Goal: Check status: Check status

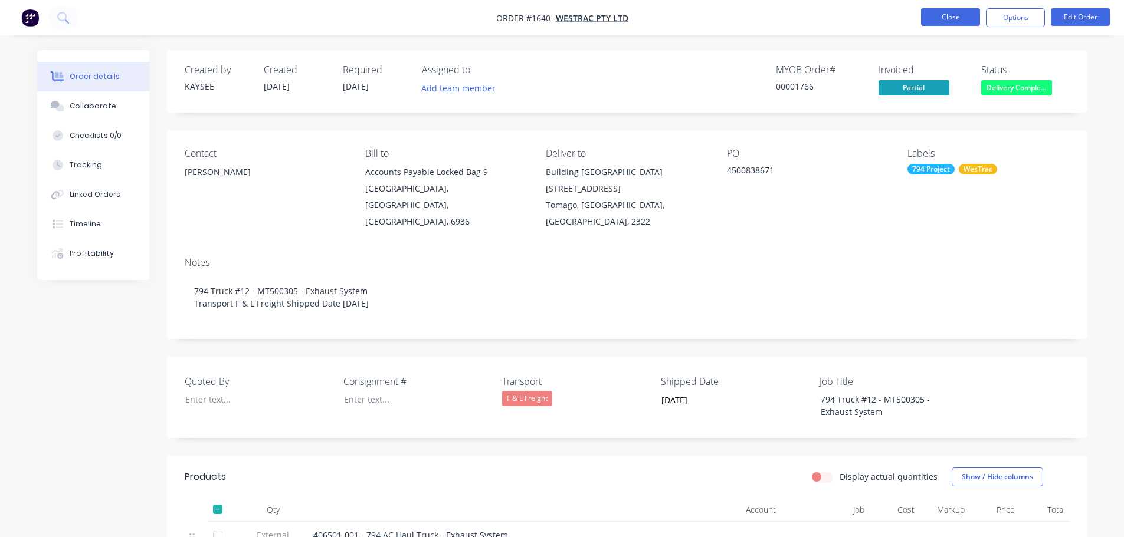
click at [944, 18] on button "Close" at bounding box center [950, 17] width 59 height 18
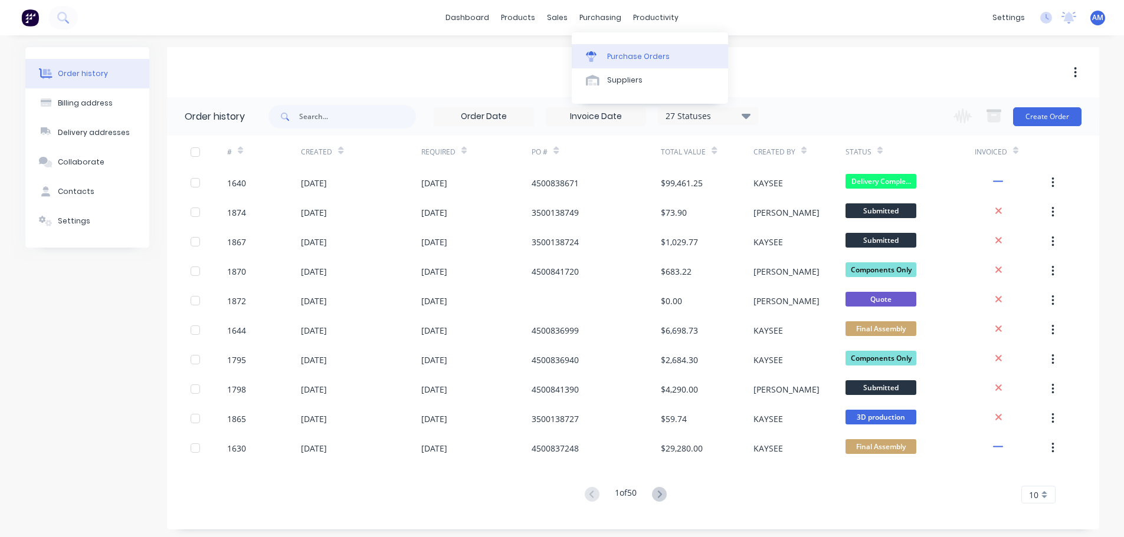
click at [636, 49] on link "Purchase Orders" at bounding box center [649, 56] width 156 height 24
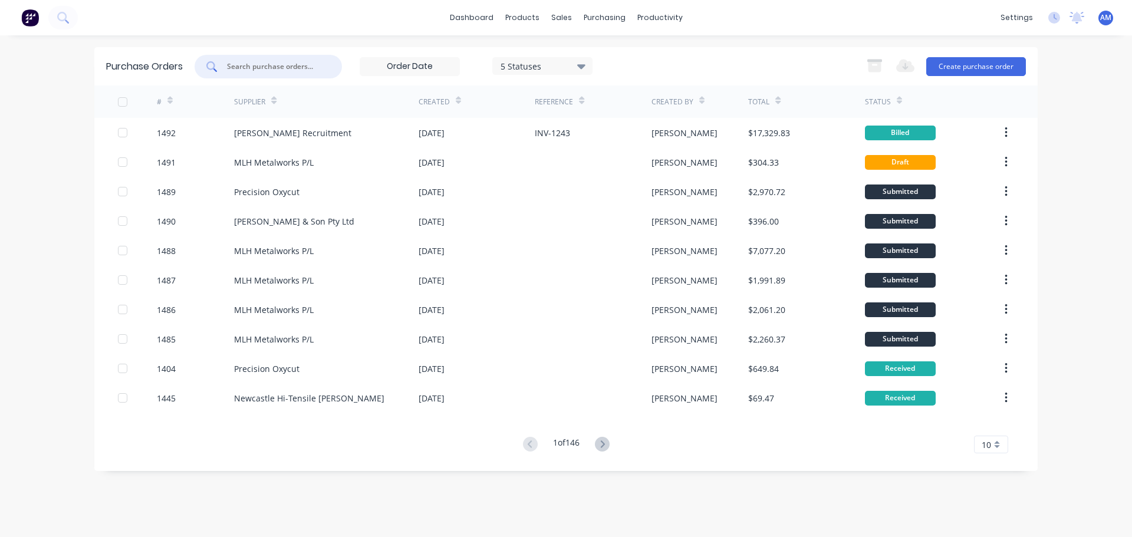
click at [298, 69] on input "text" at bounding box center [275, 67] width 98 height 12
type input "1479"
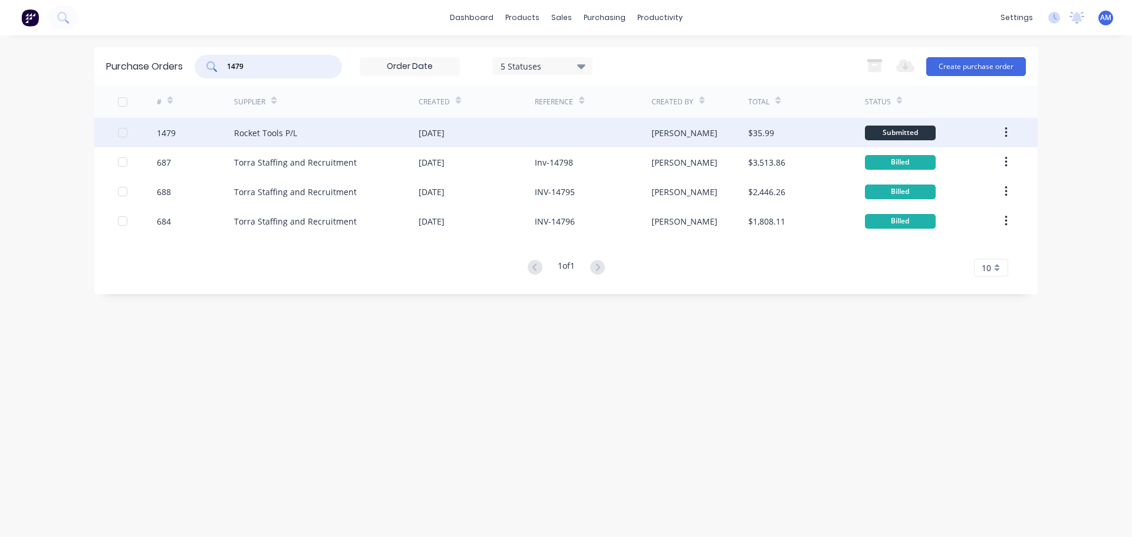
click at [467, 135] on div "[DATE]" at bounding box center [477, 132] width 116 height 29
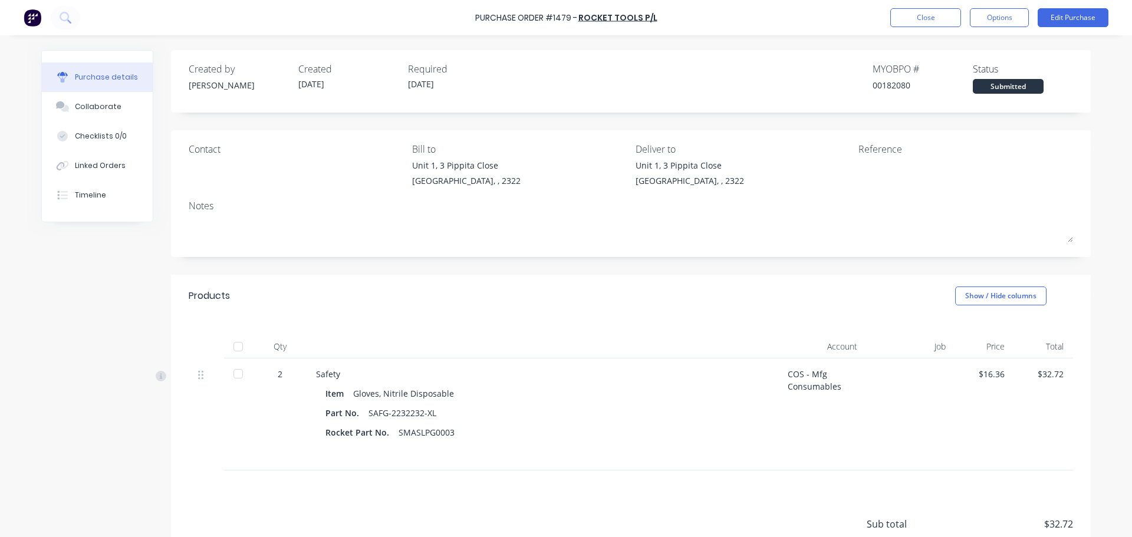
click at [236, 347] on div at bounding box center [238, 347] width 24 height 24
click at [909, 25] on button "Close" at bounding box center [926, 17] width 71 height 19
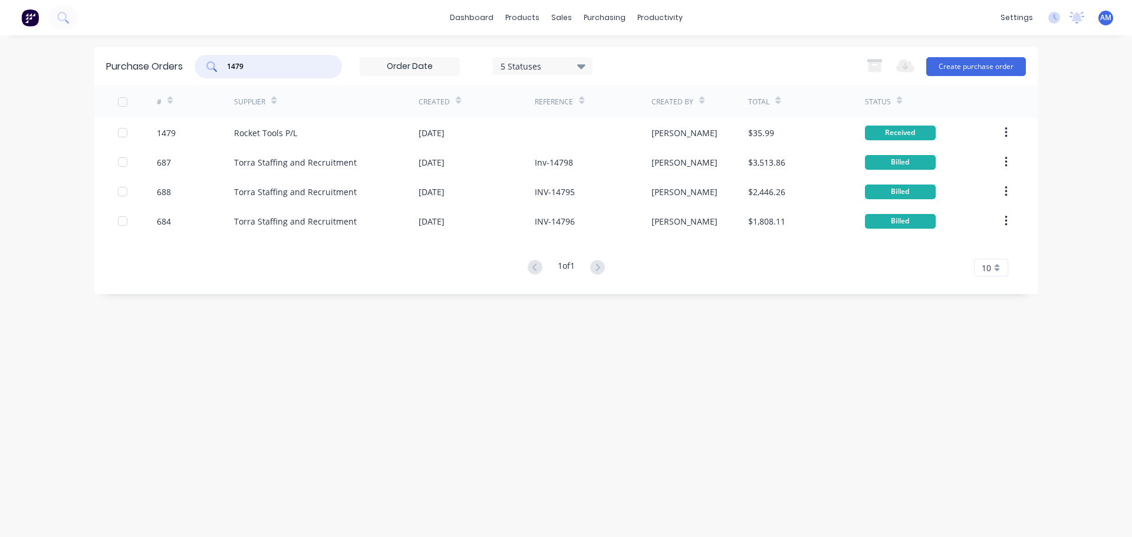
drag, startPoint x: 256, startPoint y: 63, endPoint x: 224, endPoint y: 63, distance: 32.4
click at [224, 63] on div "1479" at bounding box center [268, 67] width 147 height 24
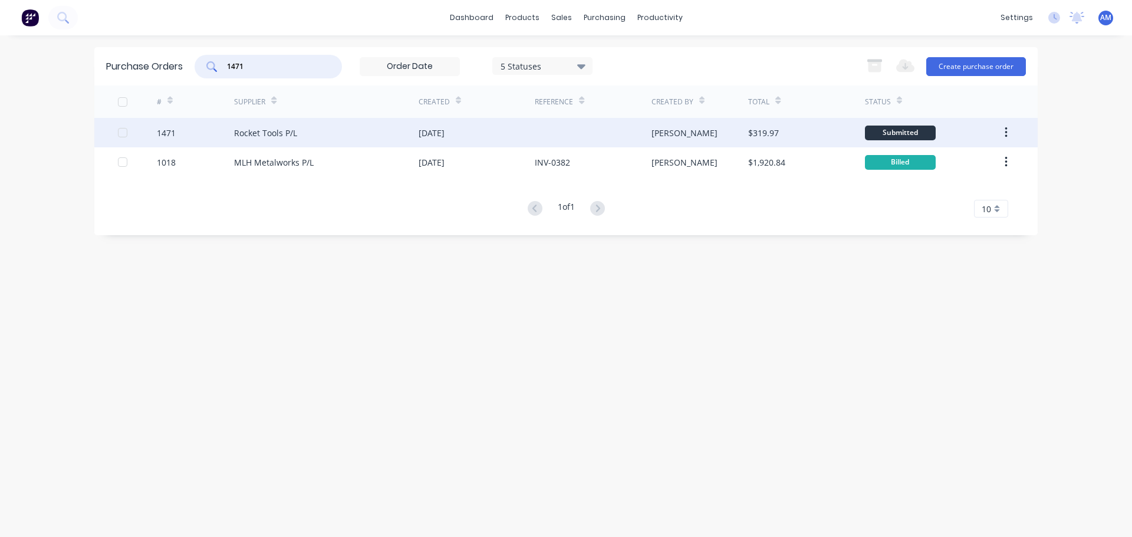
type input "1471"
click at [419, 127] on div "[DATE]" at bounding box center [432, 133] width 26 height 12
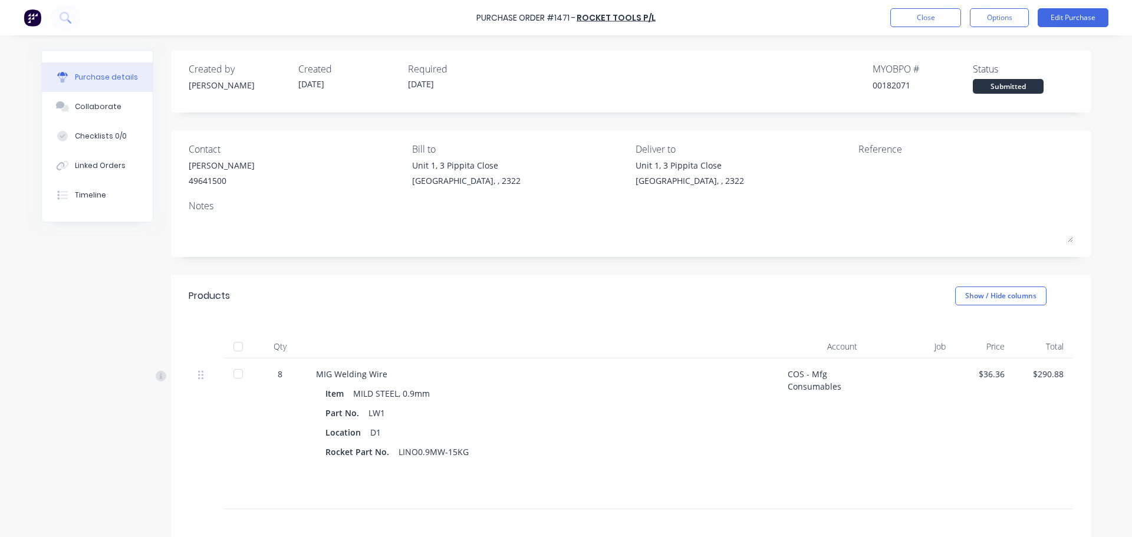
click at [229, 343] on div at bounding box center [238, 347] width 24 height 24
click at [915, 19] on button "Close" at bounding box center [926, 17] width 71 height 19
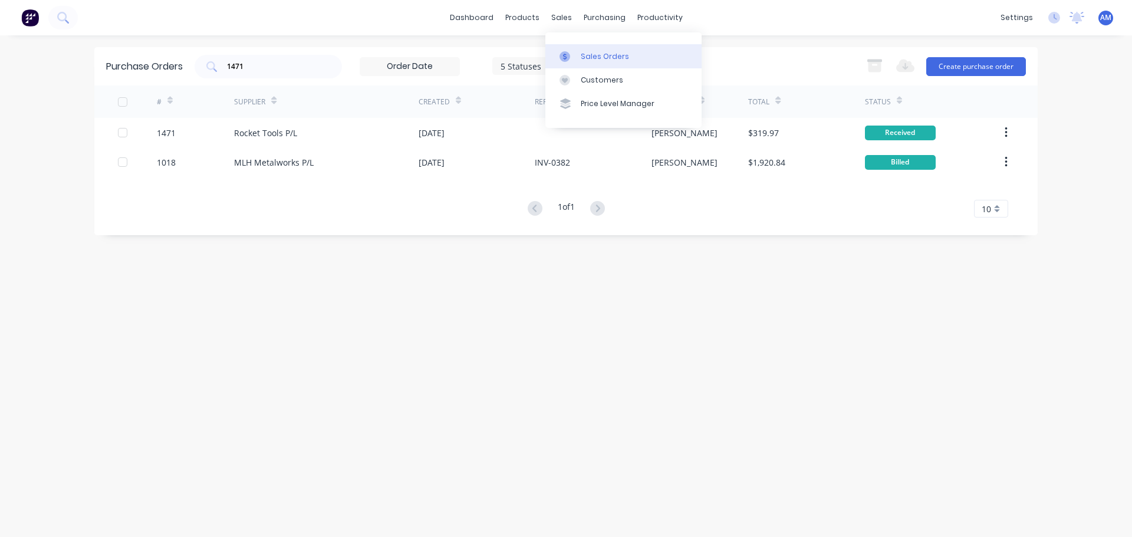
click at [599, 57] on div "Sales Orders" at bounding box center [605, 56] width 48 height 11
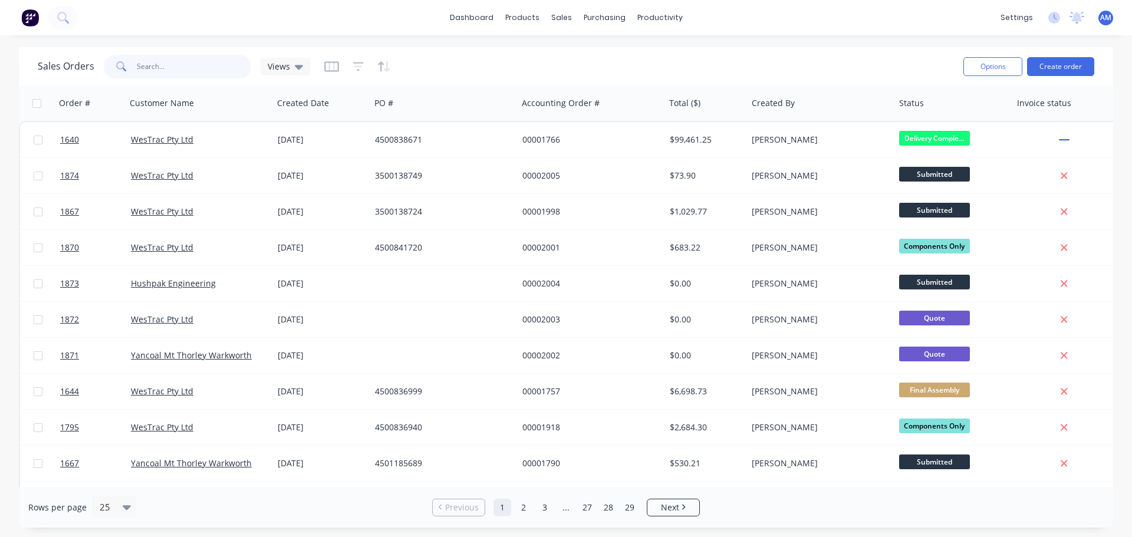
click at [186, 70] on input "text" at bounding box center [194, 67] width 115 height 24
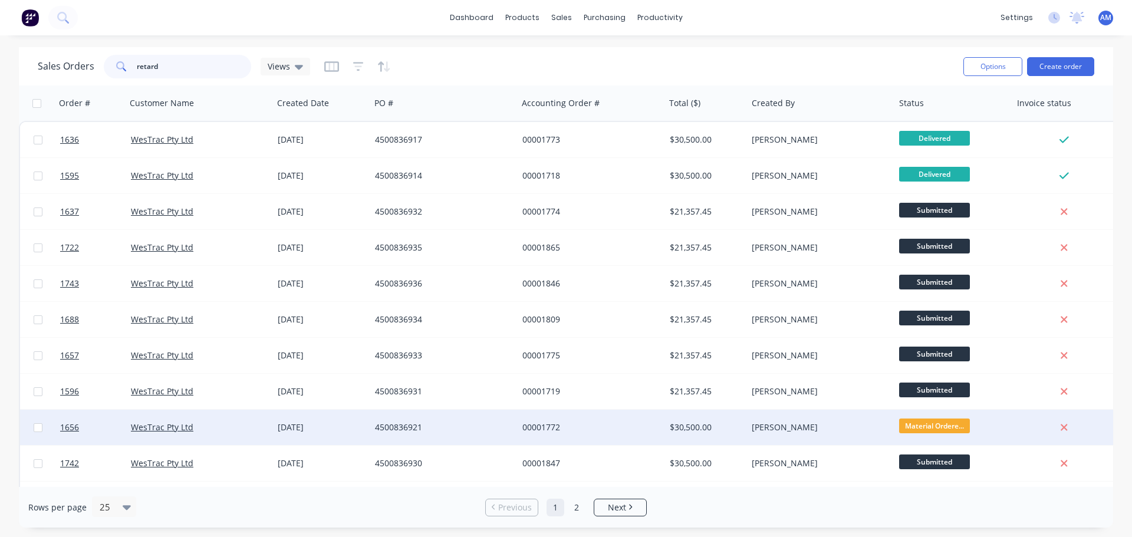
type input "retard"
click at [652, 425] on div "00001772" at bounding box center [588, 428] width 131 height 12
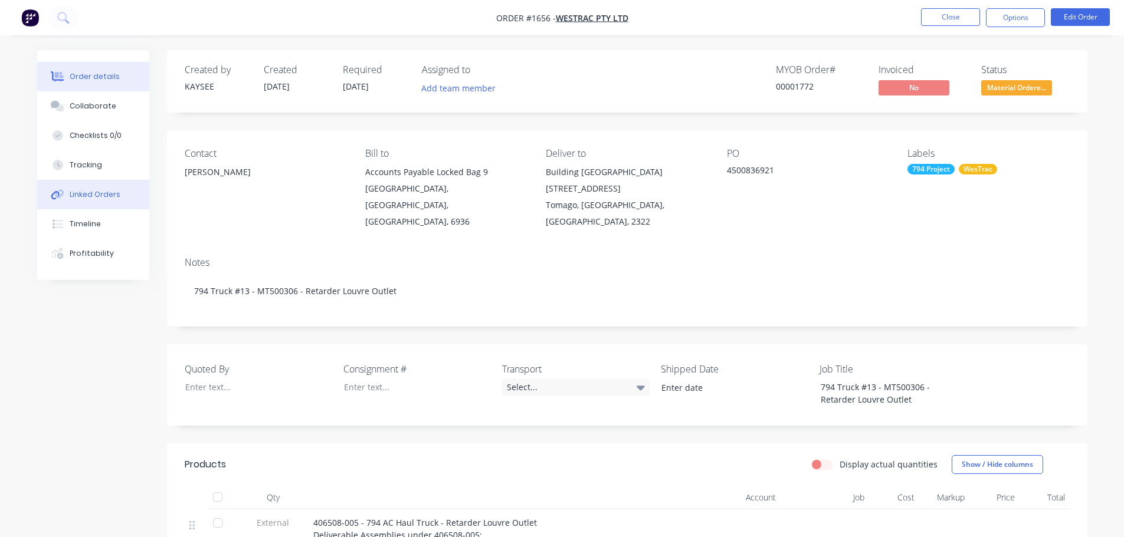
click at [101, 191] on div "Linked Orders" at bounding box center [95, 194] width 51 height 11
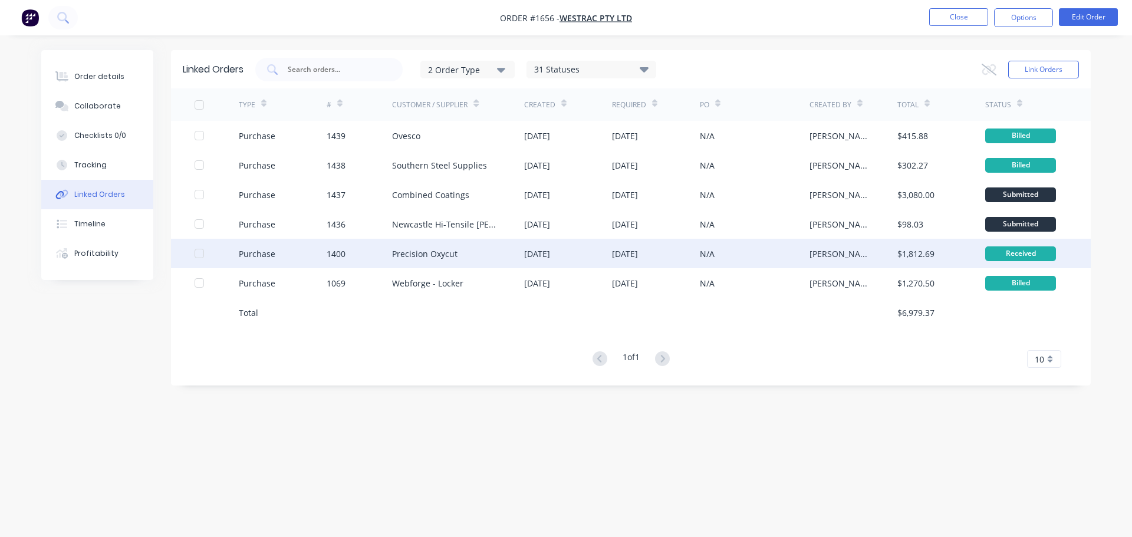
click at [440, 255] on div "Precision Oxycut" at bounding box center [424, 254] width 65 height 12
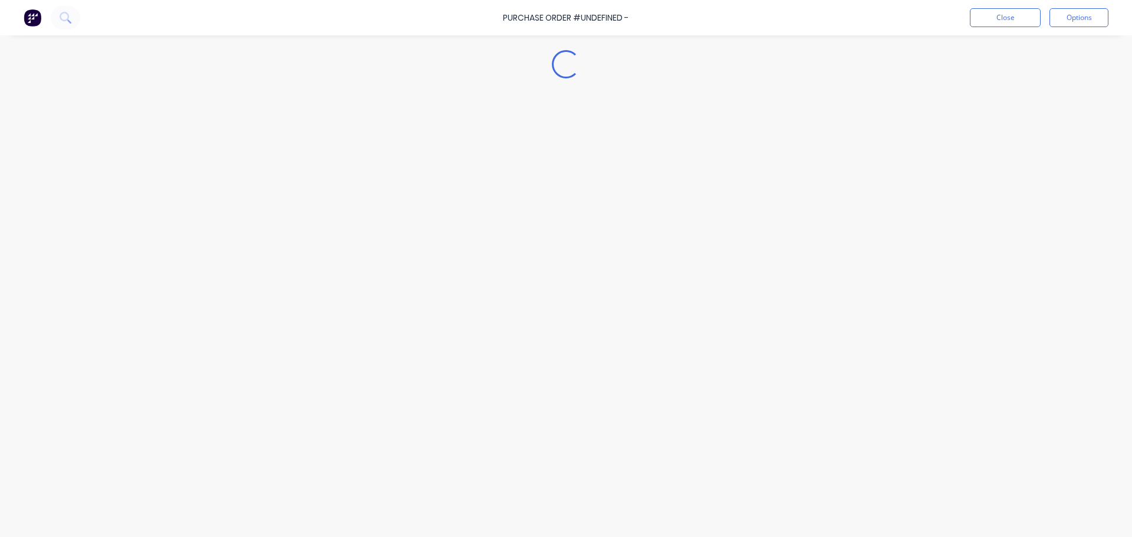
type textarea "x"
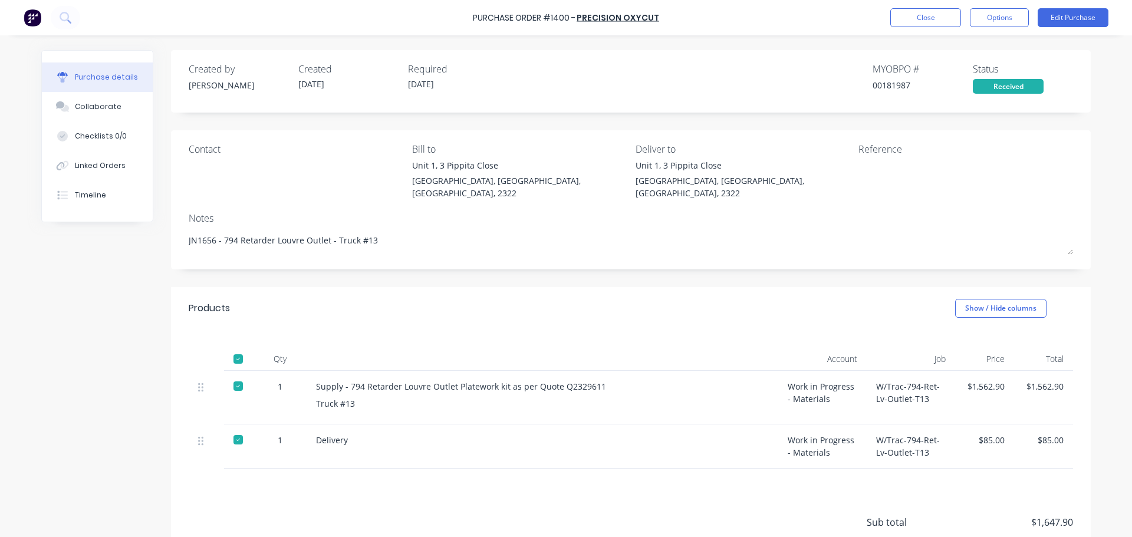
click at [494, 434] on div "Delivery" at bounding box center [542, 440] width 453 height 12
click at [915, 18] on button "Close" at bounding box center [926, 17] width 71 height 19
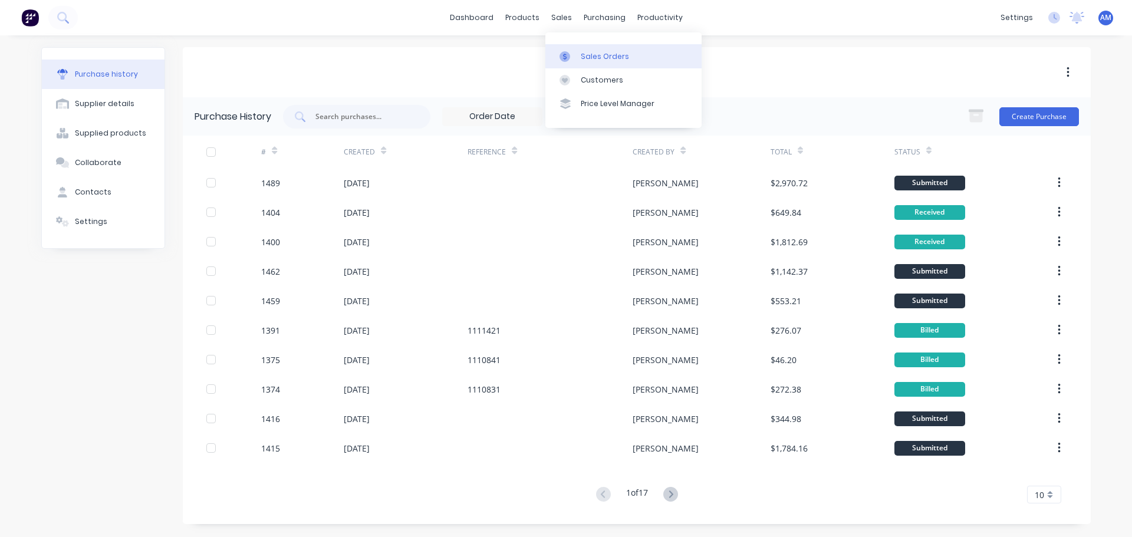
click at [592, 50] on link "Sales Orders" at bounding box center [624, 56] width 156 height 24
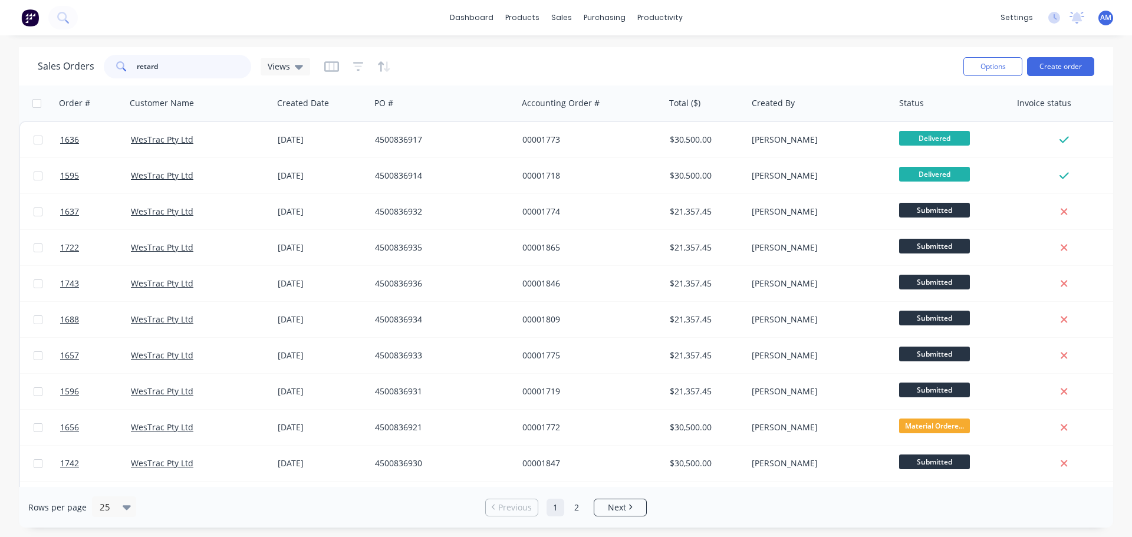
drag, startPoint x: 163, startPoint y: 68, endPoint x: 116, endPoint y: 61, distance: 47.6
click at [116, 61] on div "retard" at bounding box center [177, 67] width 147 height 24
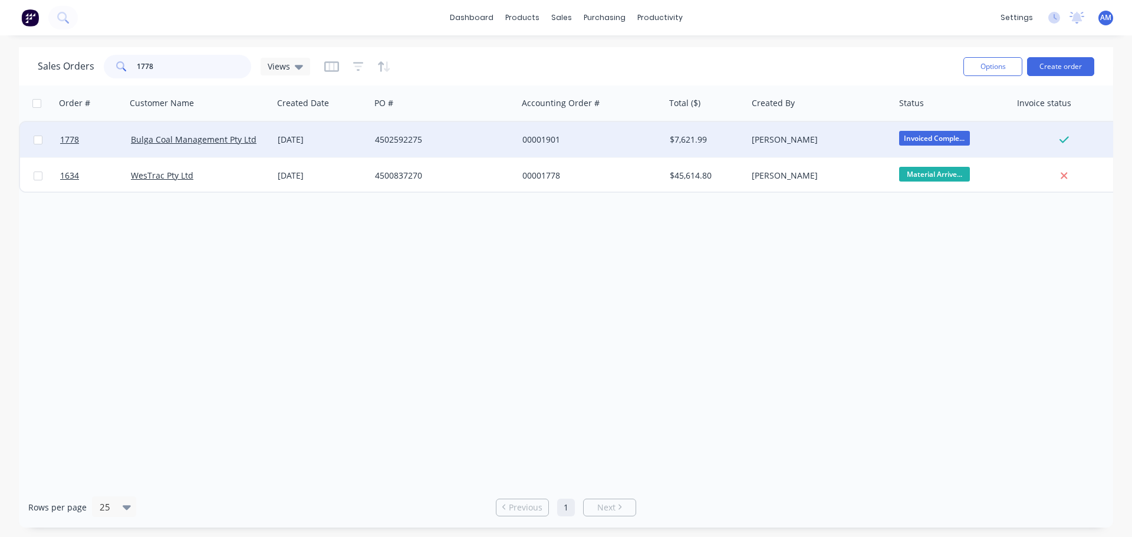
type input "1778"
click at [411, 136] on div "4502592275" at bounding box center [440, 140] width 131 height 12
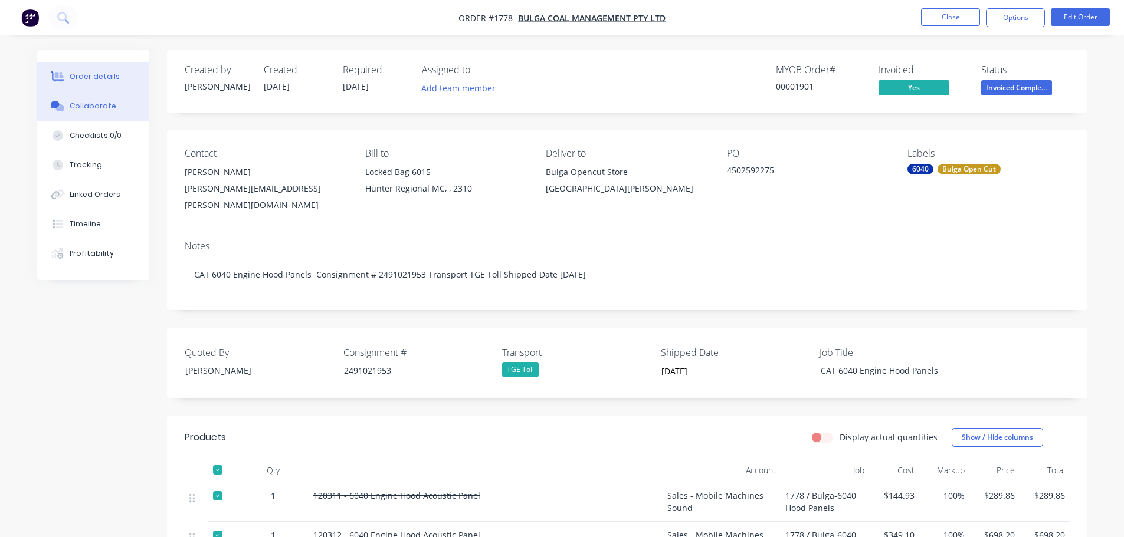
click at [93, 104] on div "Collaborate" at bounding box center [93, 106] width 47 height 11
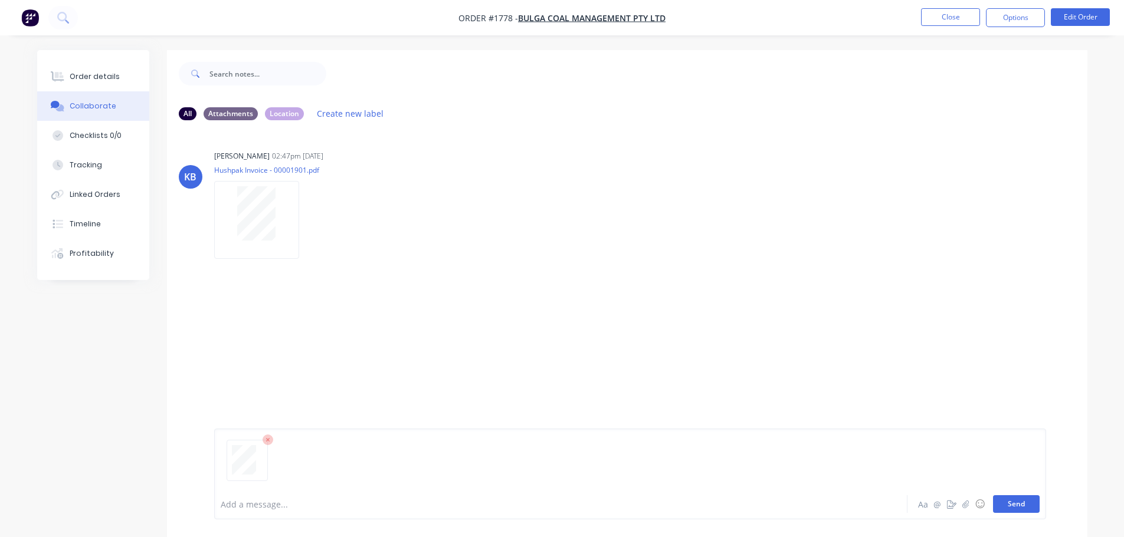
click at [1018, 508] on button "Send" at bounding box center [1016, 504] width 47 height 18
drag, startPoint x: 940, startPoint y: 28, endPoint x: 943, endPoint y: 21, distance: 7.7
click at [943, 21] on nav "Order #1778 - Bulga Coal Management Pty Ltd Close Options Edit Order" at bounding box center [562, 17] width 1124 height 35
click at [943, 21] on button "Close" at bounding box center [950, 17] width 59 height 18
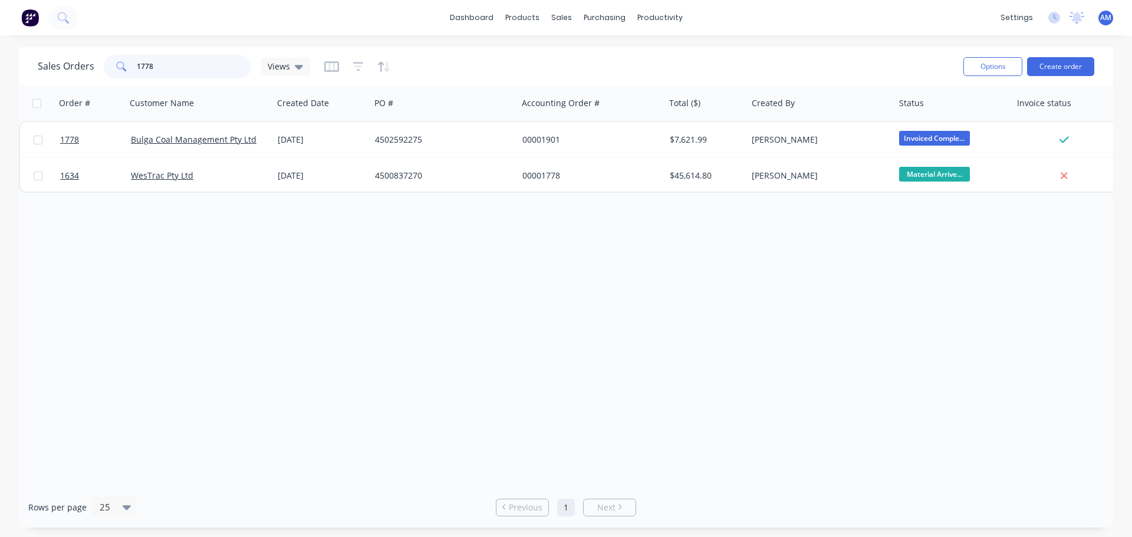
drag, startPoint x: 166, startPoint y: 74, endPoint x: 130, endPoint y: 62, distance: 38.4
click at [130, 62] on div "1778" at bounding box center [177, 67] width 147 height 24
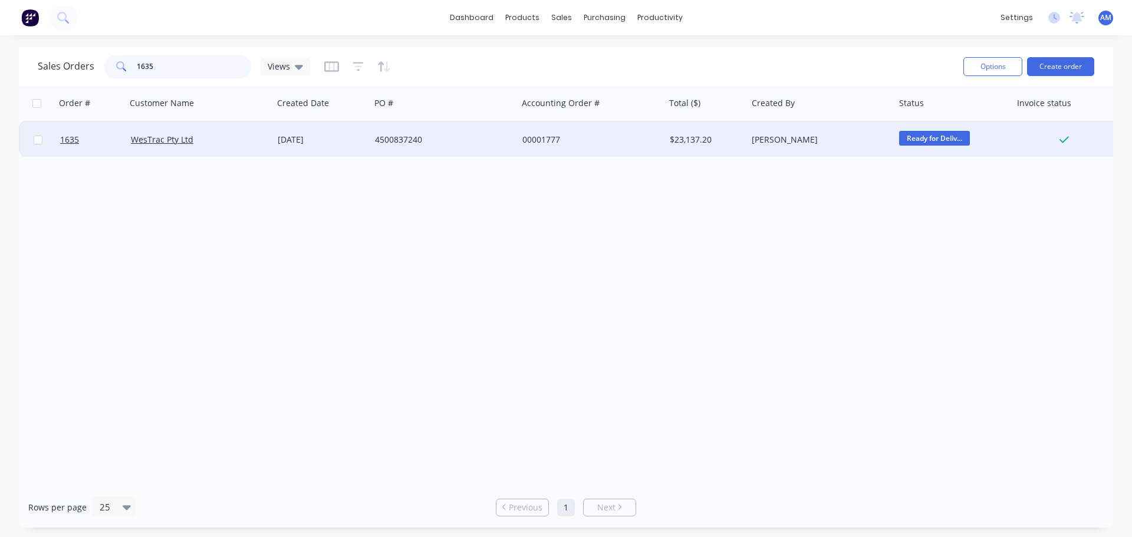
type input "1635"
click at [407, 130] on div "4500837240" at bounding box center [443, 139] width 147 height 35
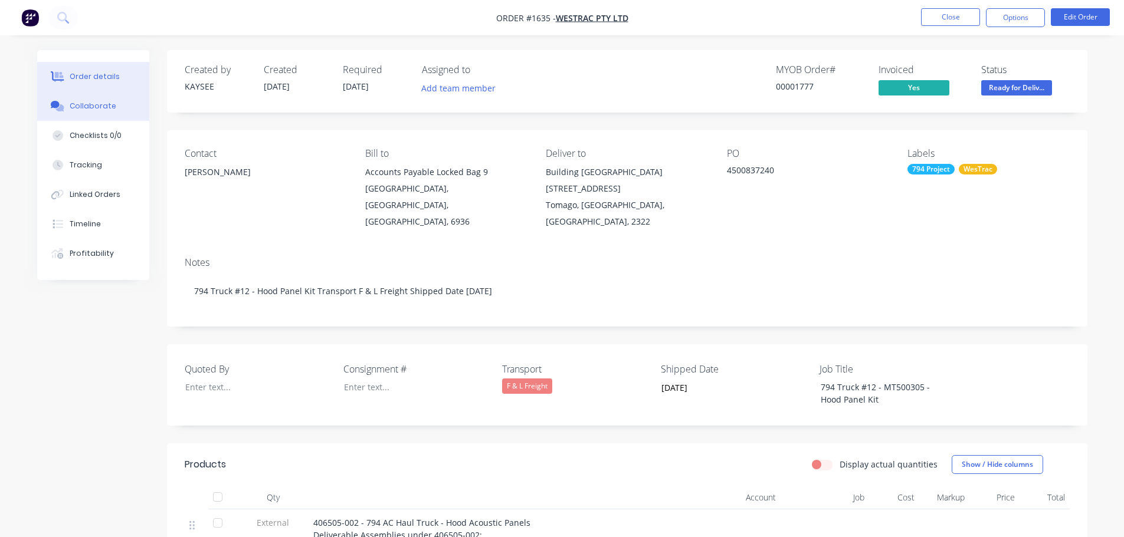
click at [93, 102] on div "Collaborate" at bounding box center [93, 106] width 47 height 11
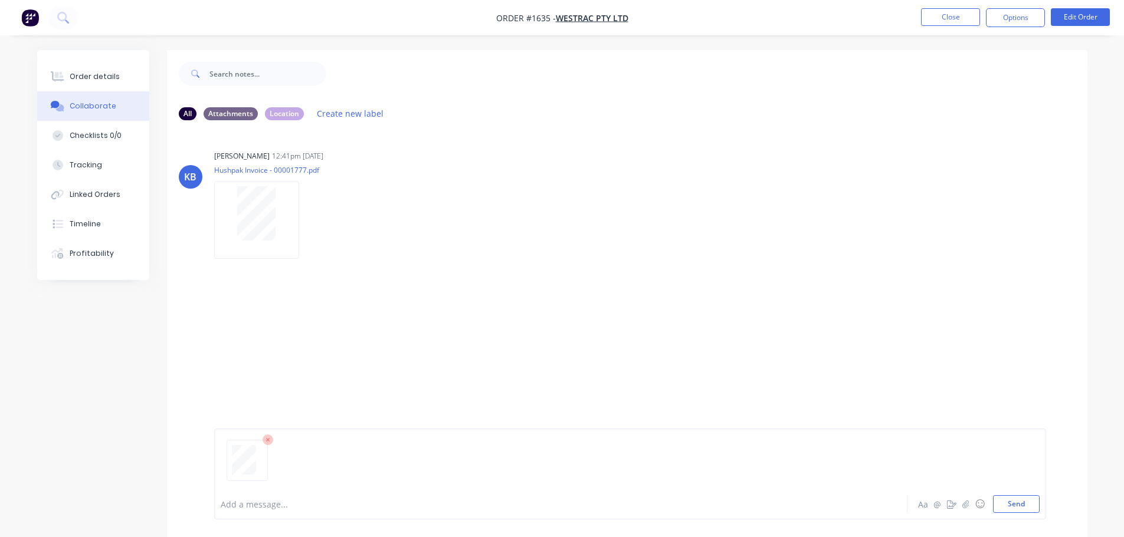
click at [1010, 517] on div "Add a message... Aa @ ☺ Send" at bounding box center [630, 474] width 832 height 91
click at [1009, 502] on button "Send" at bounding box center [1016, 504] width 47 height 18
click at [1039, 149] on div "KB [PERSON_NAME] 12:41pm [DATE] Hushpak Invoice - 00001777.pdf Labels Download" at bounding box center [627, 200] width 920 height 106
click at [959, 21] on button "Close" at bounding box center [950, 17] width 59 height 18
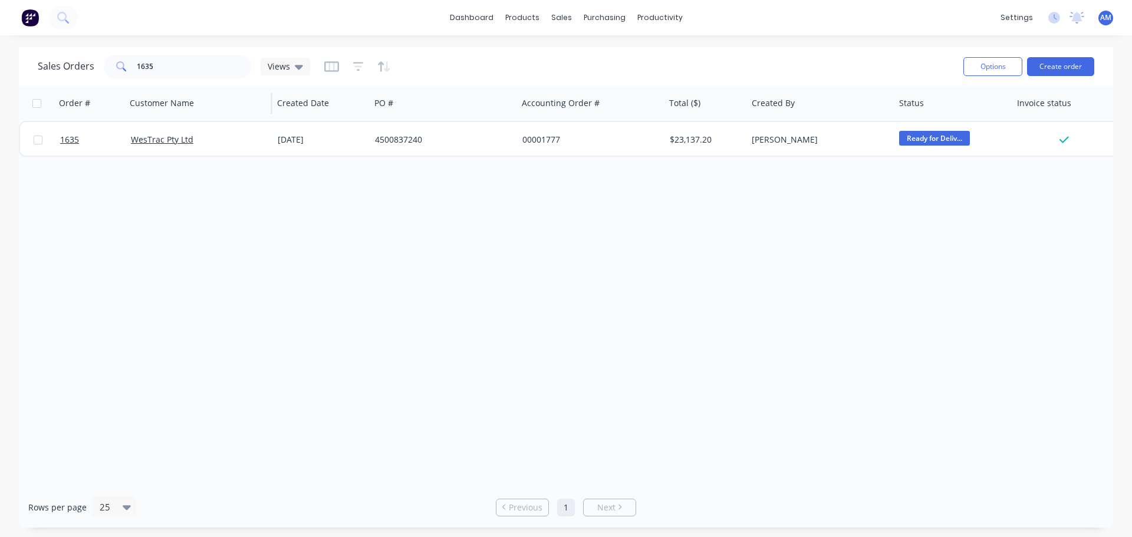
click at [175, 86] on div "Customer Name" at bounding box center [198, 103] width 147 height 35
click at [174, 75] on input "1635" at bounding box center [194, 67] width 115 height 24
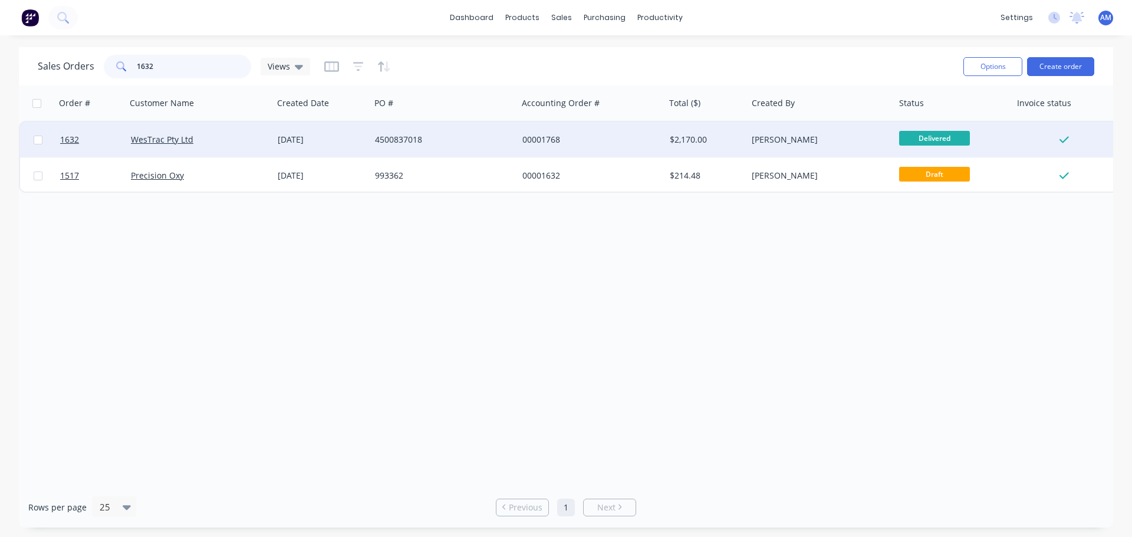
type input "1632"
click at [300, 140] on div "[DATE]" at bounding box center [322, 140] width 88 height 12
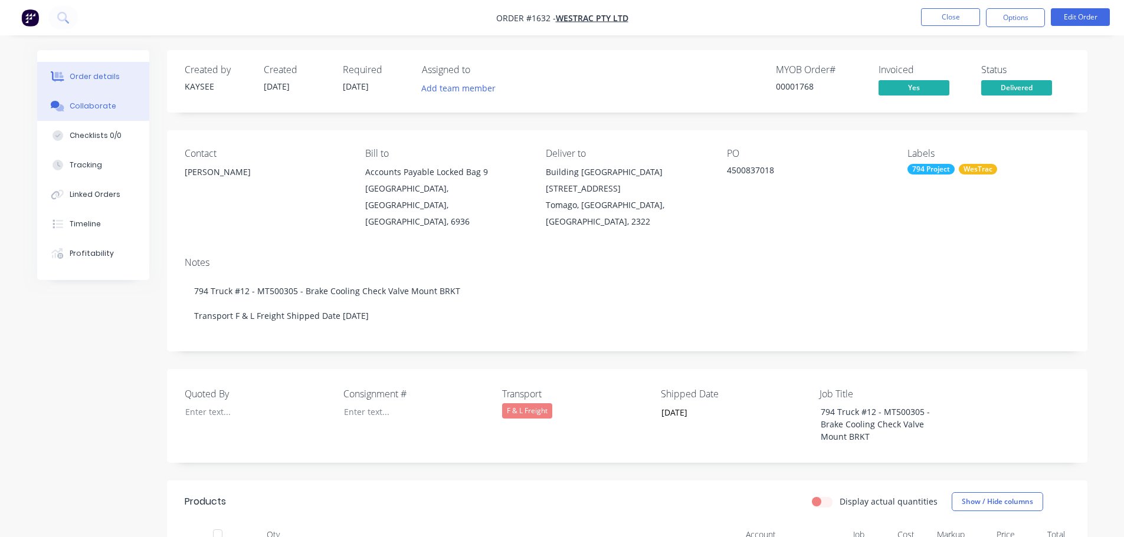
click at [96, 104] on div "Collaborate" at bounding box center [93, 106] width 47 height 11
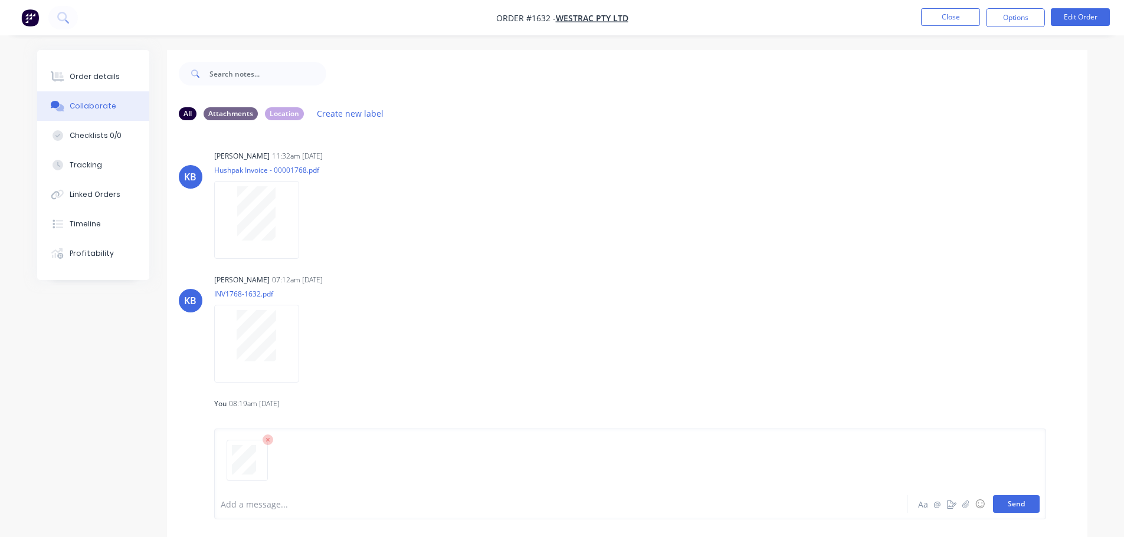
click at [1013, 507] on button "Send" at bounding box center [1016, 504] width 47 height 18
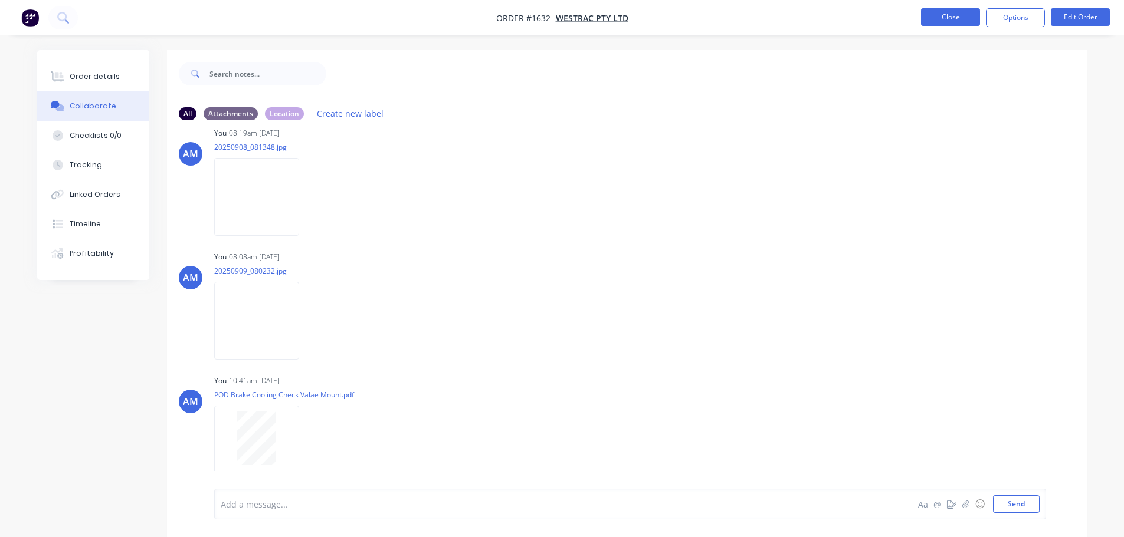
click at [964, 25] on button "Close" at bounding box center [950, 17] width 59 height 18
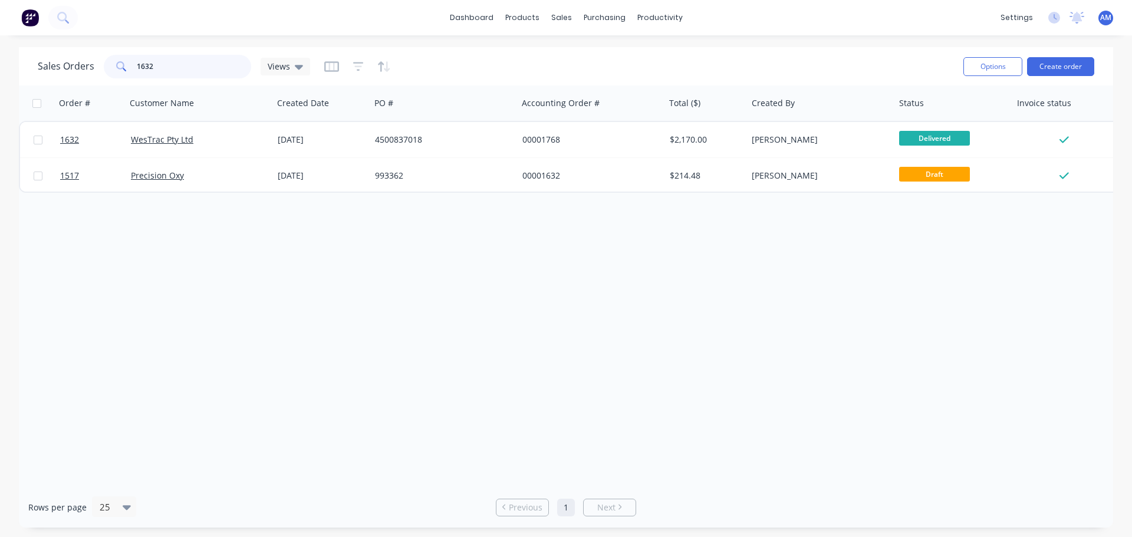
drag, startPoint x: 162, startPoint y: 64, endPoint x: 124, endPoint y: 65, distance: 37.8
click at [124, 65] on div "1632" at bounding box center [177, 67] width 147 height 24
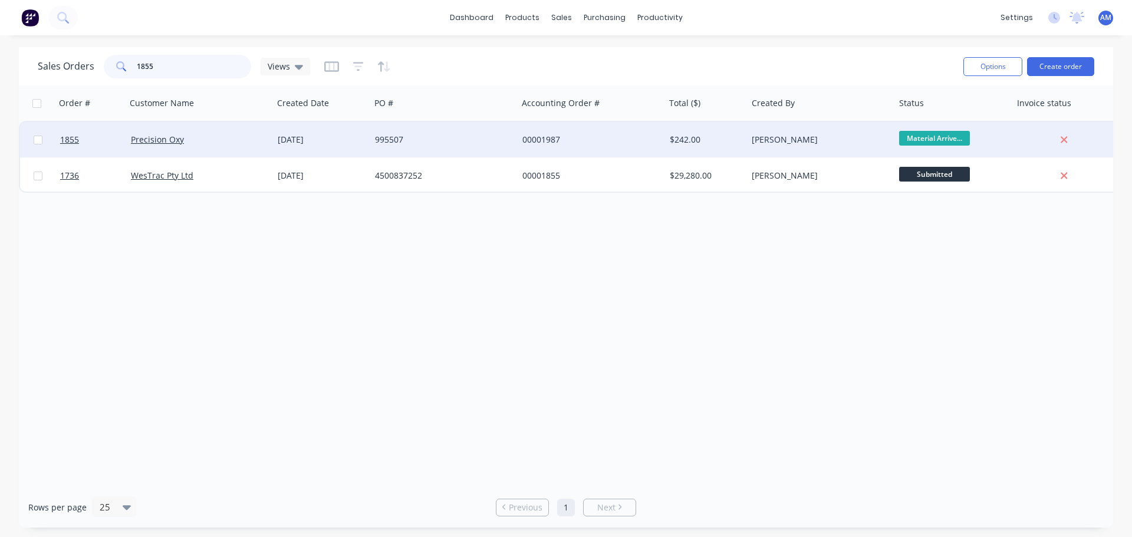
type input "1855"
click at [412, 139] on div "995507" at bounding box center [440, 140] width 131 height 12
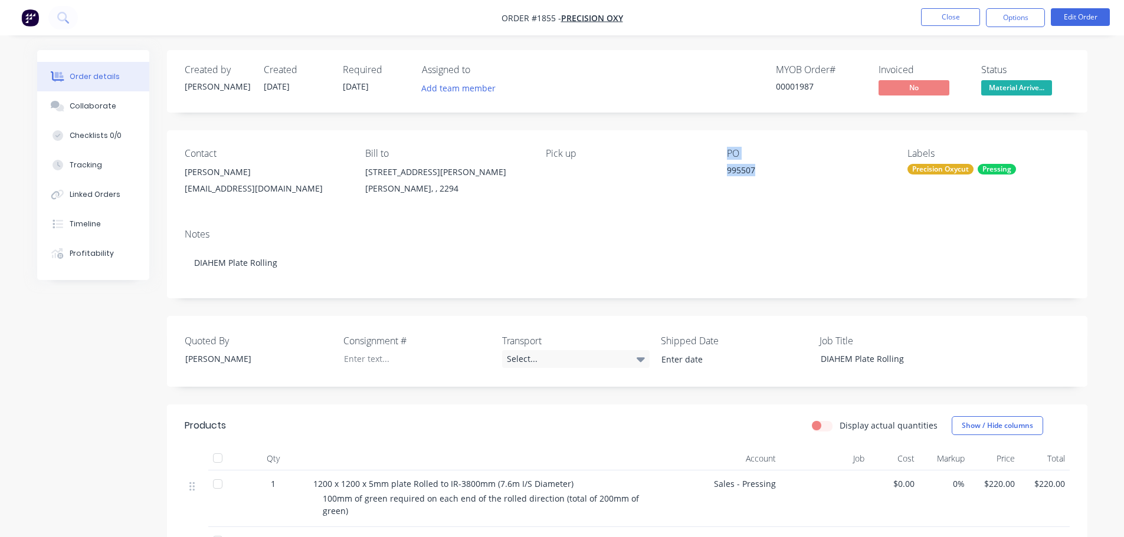
drag, startPoint x: 758, startPoint y: 162, endPoint x: 715, endPoint y: 169, distance: 43.0
click at [715, 169] on div "Contact [PERSON_NAME] [EMAIL_ADDRESS][DOMAIN_NAME] Bill to [STREET_ADDRESS][PER…" at bounding box center [627, 174] width 920 height 89
click at [761, 174] on div "995507" at bounding box center [800, 172] width 147 height 17
drag, startPoint x: 763, startPoint y: 171, endPoint x: 727, endPoint y: 169, distance: 36.0
click at [727, 169] on div "995507" at bounding box center [800, 172] width 147 height 17
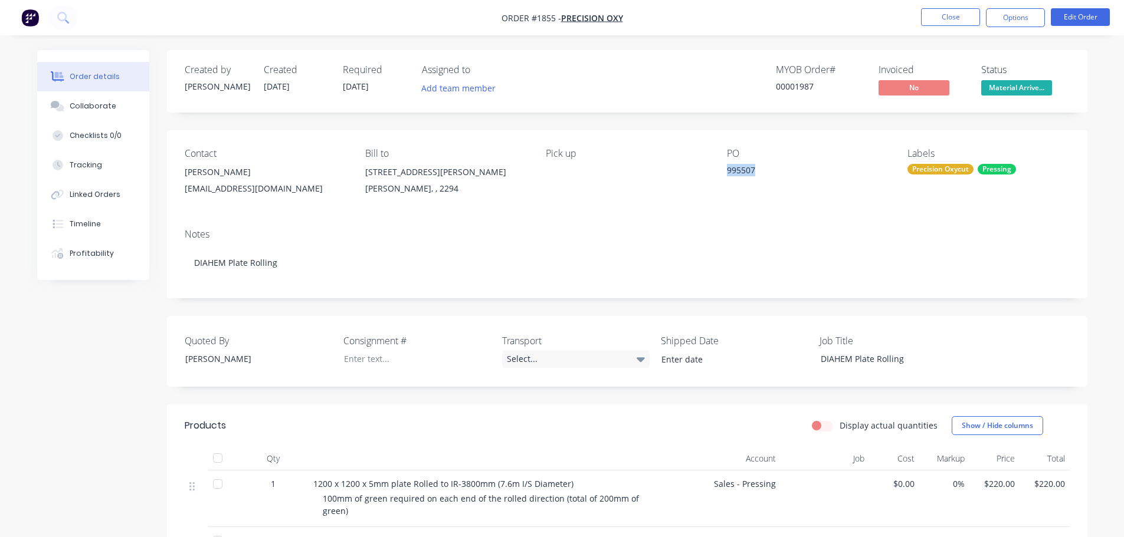
copy div "995507"
click at [947, 19] on button "Close" at bounding box center [950, 17] width 59 height 18
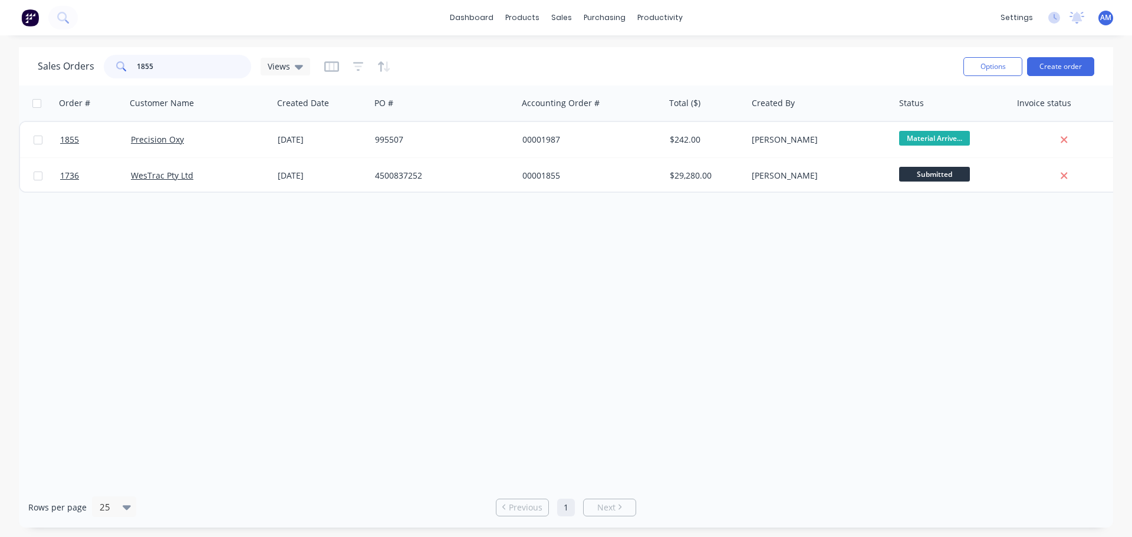
drag, startPoint x: 178, startPoint y: 70, endPoint x: 100, endPoint y: 67, distance: 77.3
click at [100, 67] on div "Sales Orders 1855 Views" at bounding box center [174, 67] width 272 height 24
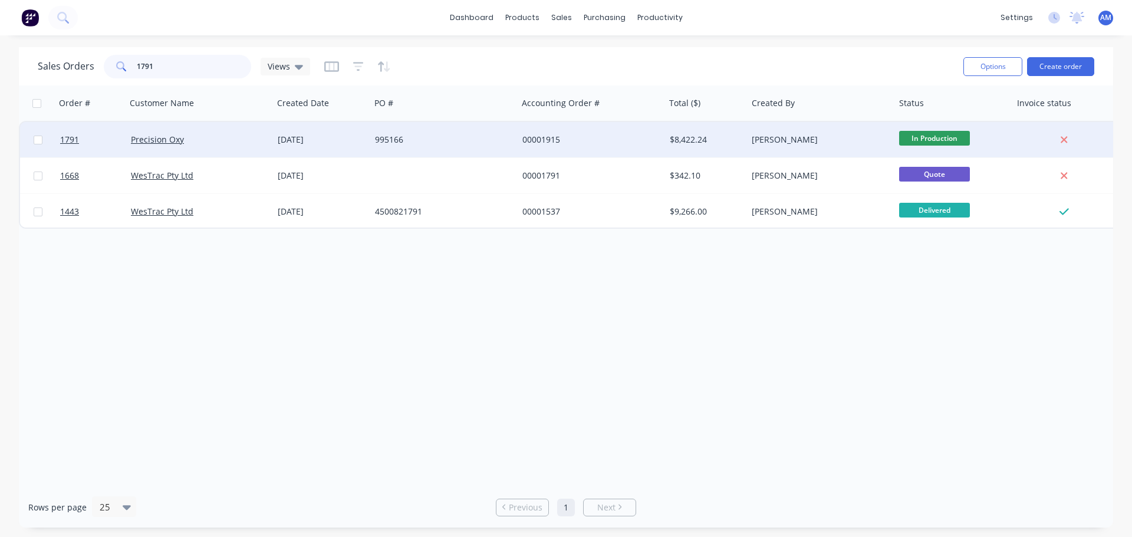
type input "1791"
click at [411, 141] on div "995166" at bounding box center [440, 140] width 131 height 12
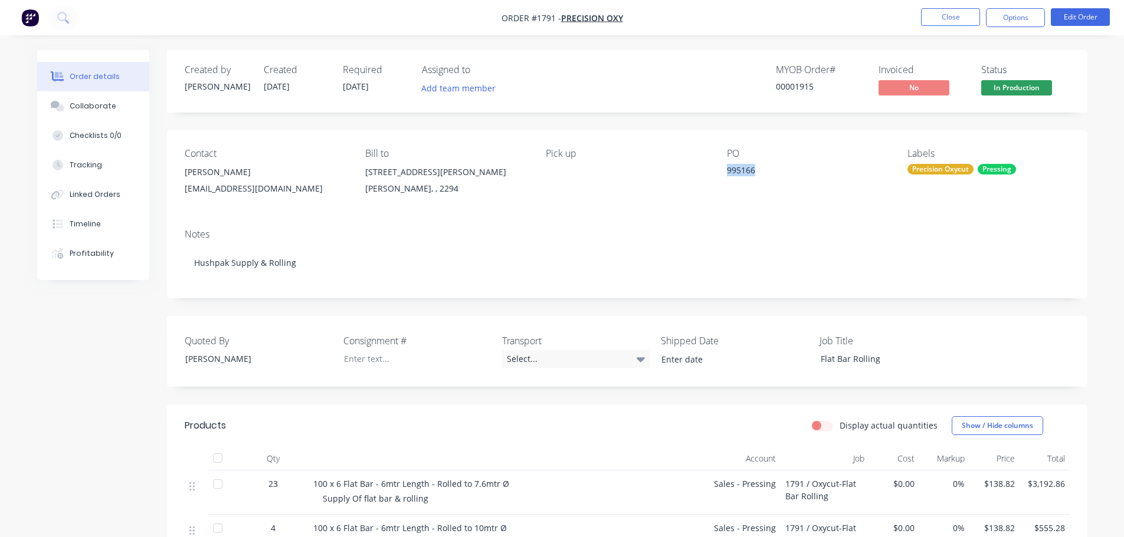
drag, startPoint x: 766, startPoint y: 174, endPoint x: 726, endPoint y: 171, distance: 40.2
click at [727, 171] on div "995166" at bounding box center [800, 172] width 147 height 17
copy div "995166"
click at [1018, 88] on span "In Production" at bounding box center [1016, 87] width 71 height 15
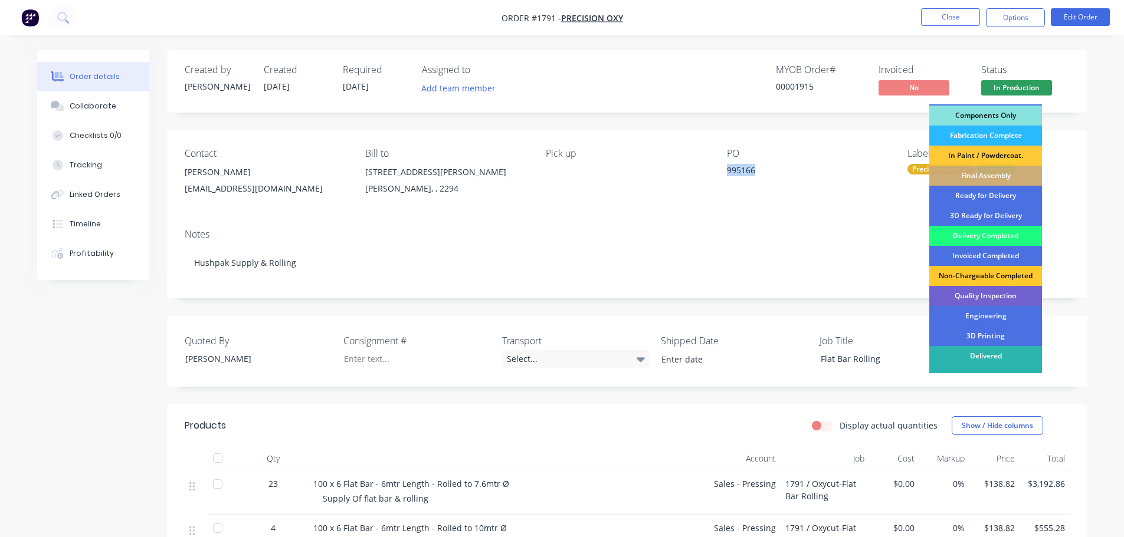
scroll to position [152, 0]
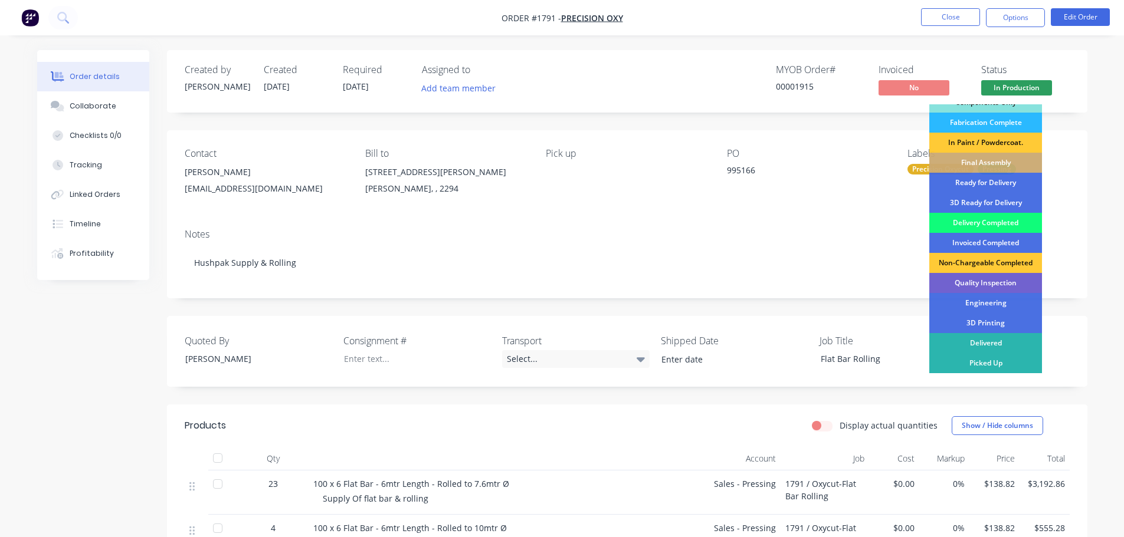
click at [983, 220] on div "Delivery Completed" at bounding box center [985, 223] width 113 height 20
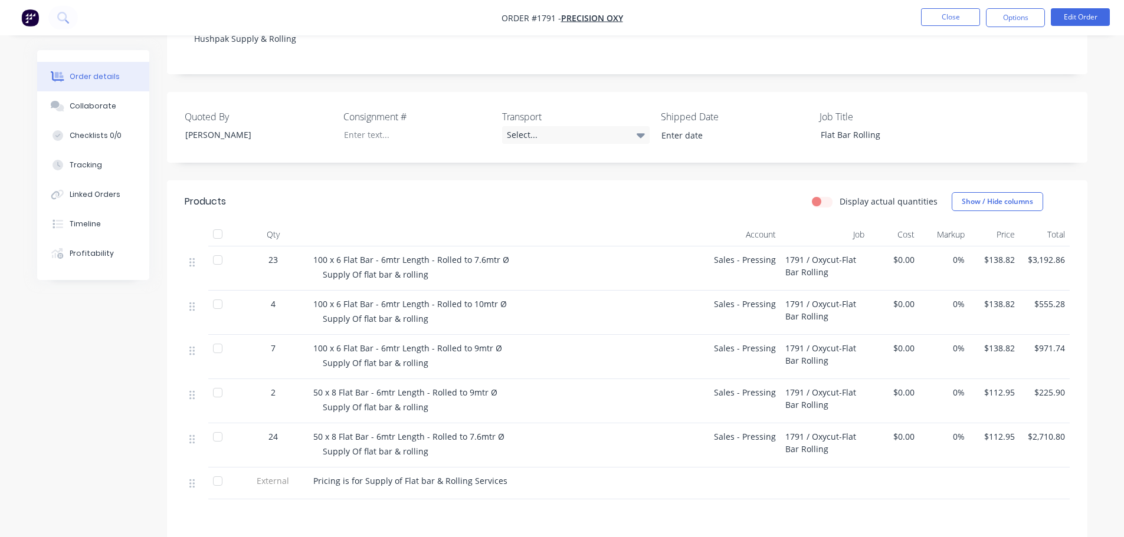
scroll to position [177, 0]
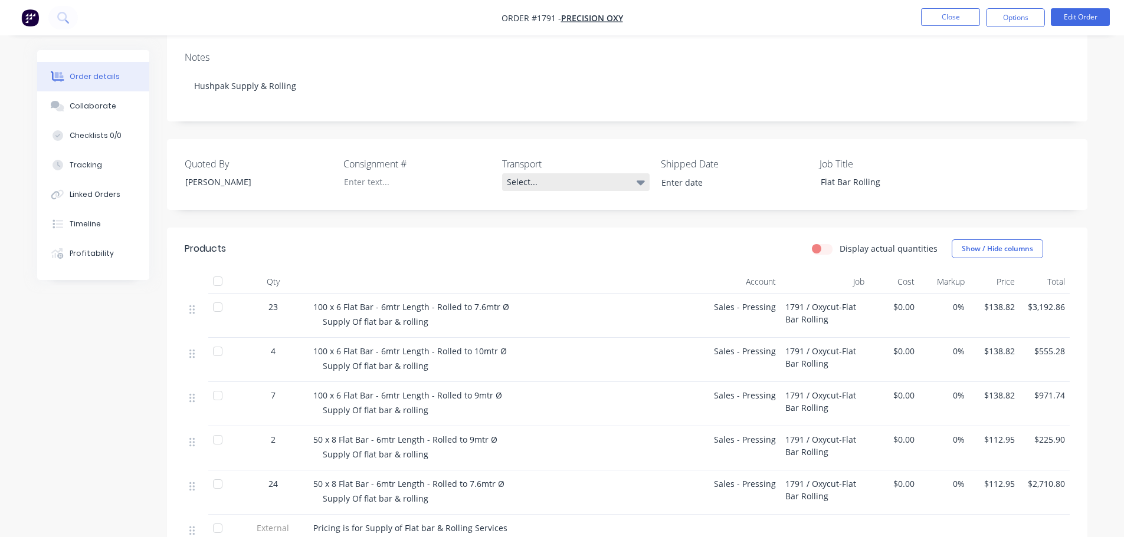
click at [533, 182] on div "Select..." at bounding box center [575, 182] width 147 height 18
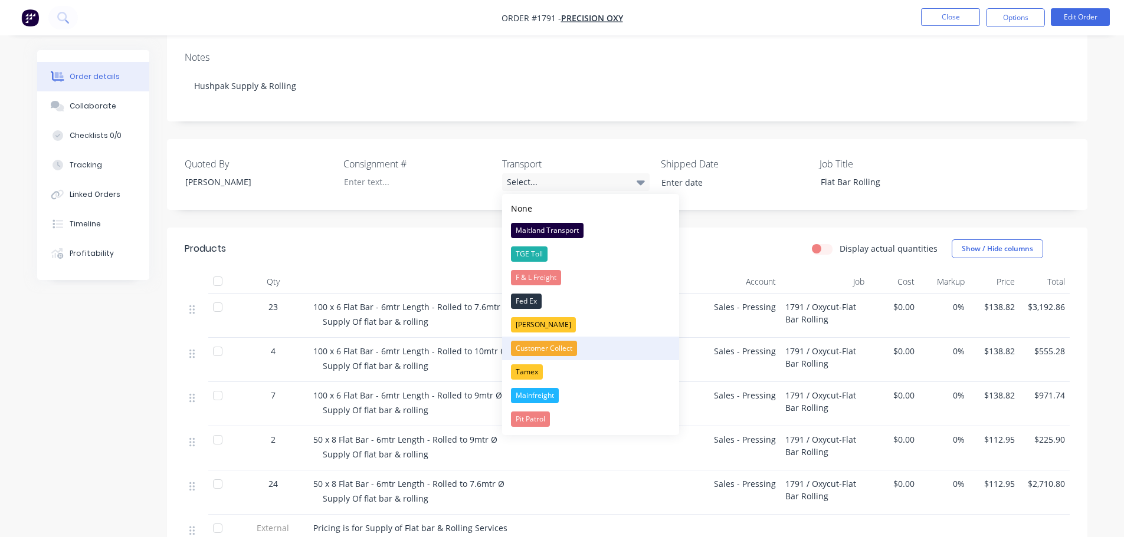
click at [553, 351] on div "Customer Collect" at bounding box center [544, 348] width 66 height 15
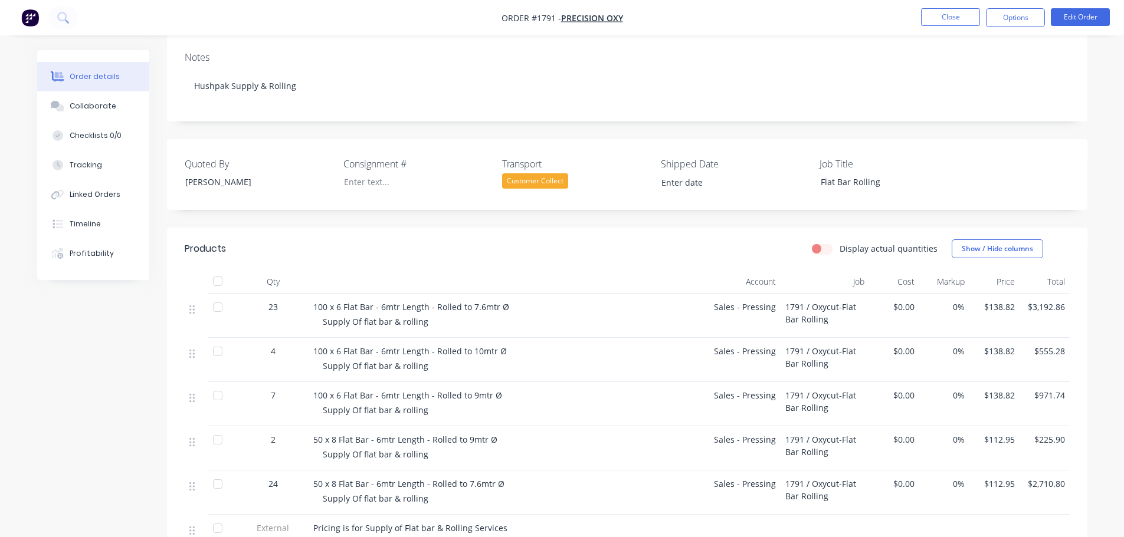
scroll to position [0, 0]
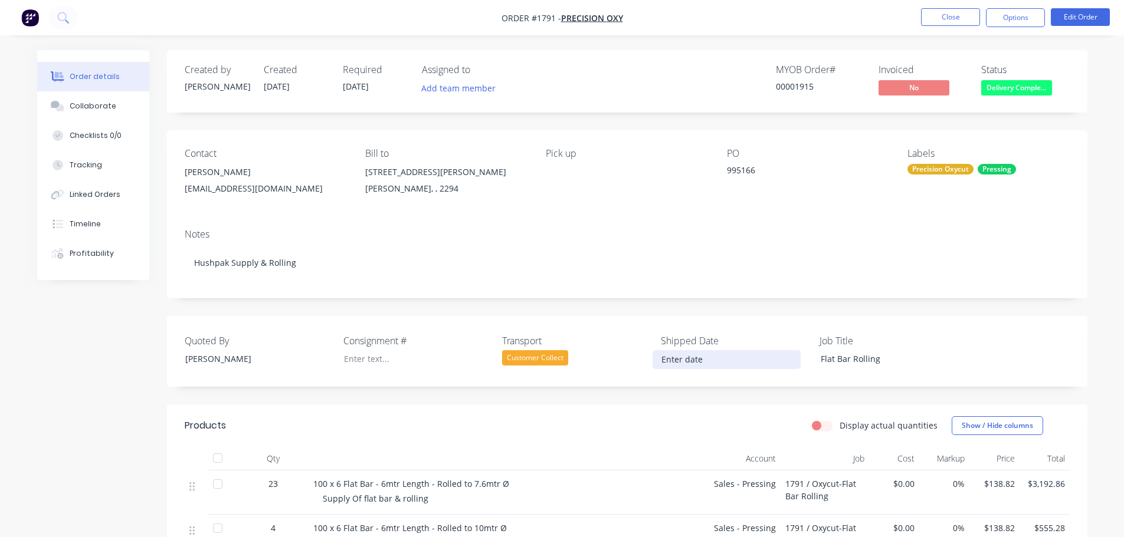
click at [690, 363] on input at bounding box center [726, 360] width 147 height 18
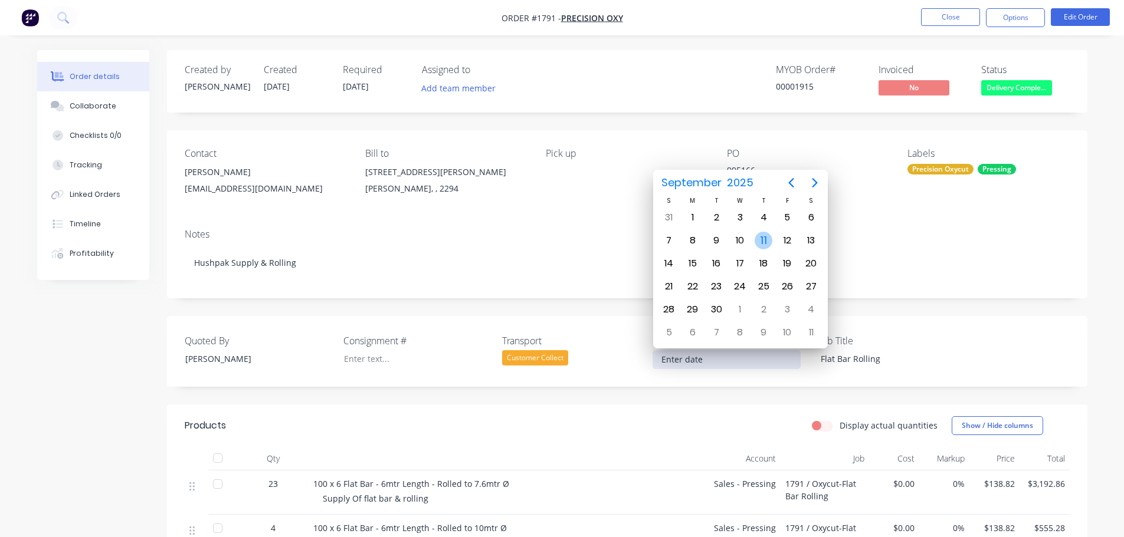
click at [761, 234] on div "11" at bounding box center [763, 241] width 18 height 18
type input "[DATE]"
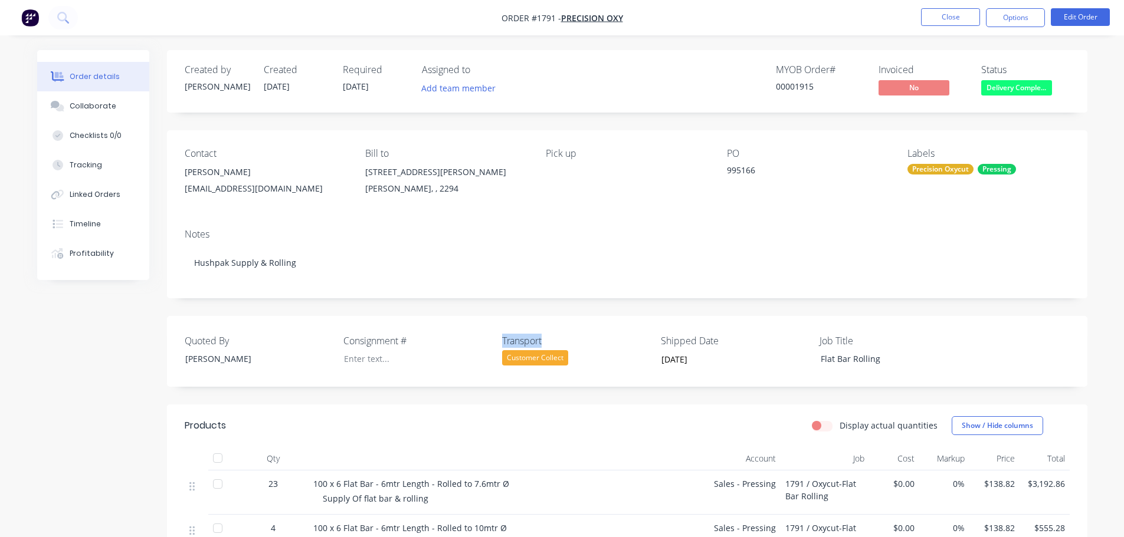
drag, startPoint x: 554, startPoint y: 340, endPoint x: 499, endPoint y: 336, distance: 55.1
click at [499, 336] on div "Quoted By [PERSON_NAME] Consignment # Transport Customer Collect Shipped Date […" at bounding box center [627, 351] width 920 height 71
copy label "Transport"
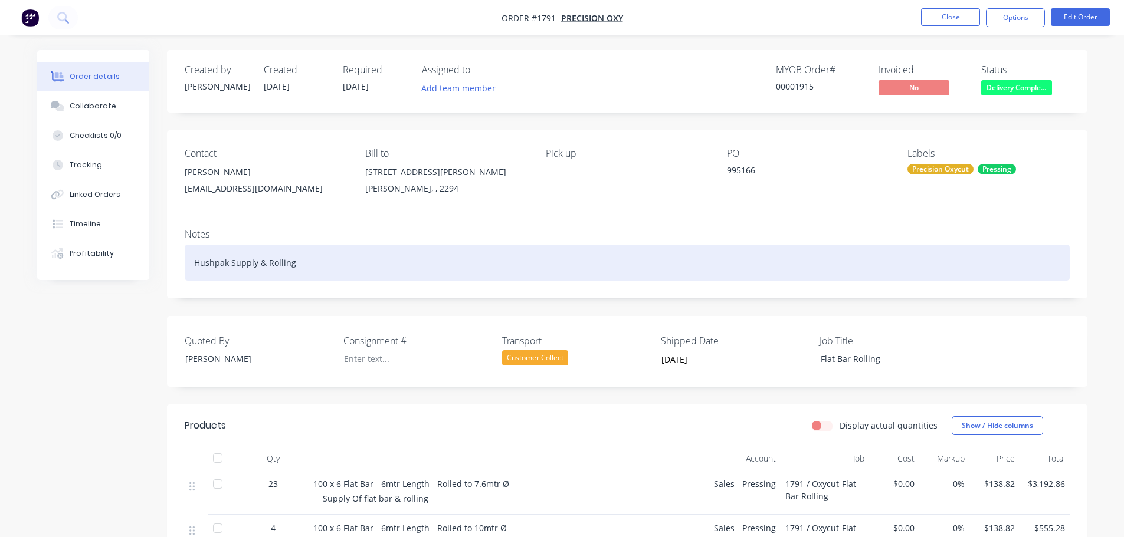
click at [327, 264] on div "Hushpak Supply & Rolling" at bounding box center [627, 263] width 885 height 36
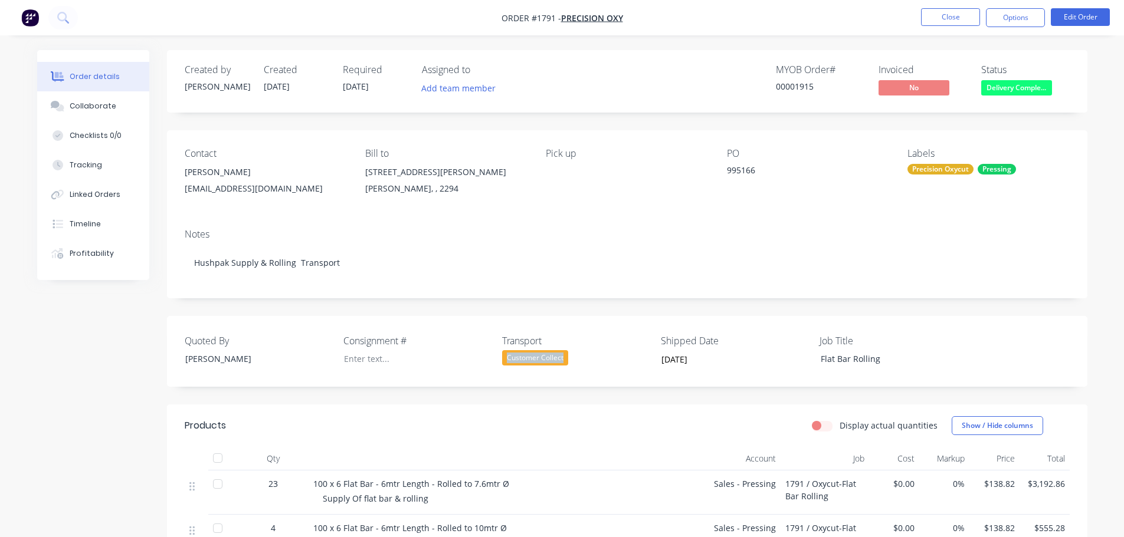
drag, startPoint x: 567, startPoint y: 356, endPoint x: 500, endPoint y: 357, distance: 67.2
click at [500, 357] on div "Quoted By [PERSON_NAME] Consignment # Transport Customer Collect Shipped Date […" at bounding box center [627, 351] width 920 height 71
copy div "Customer Collect"
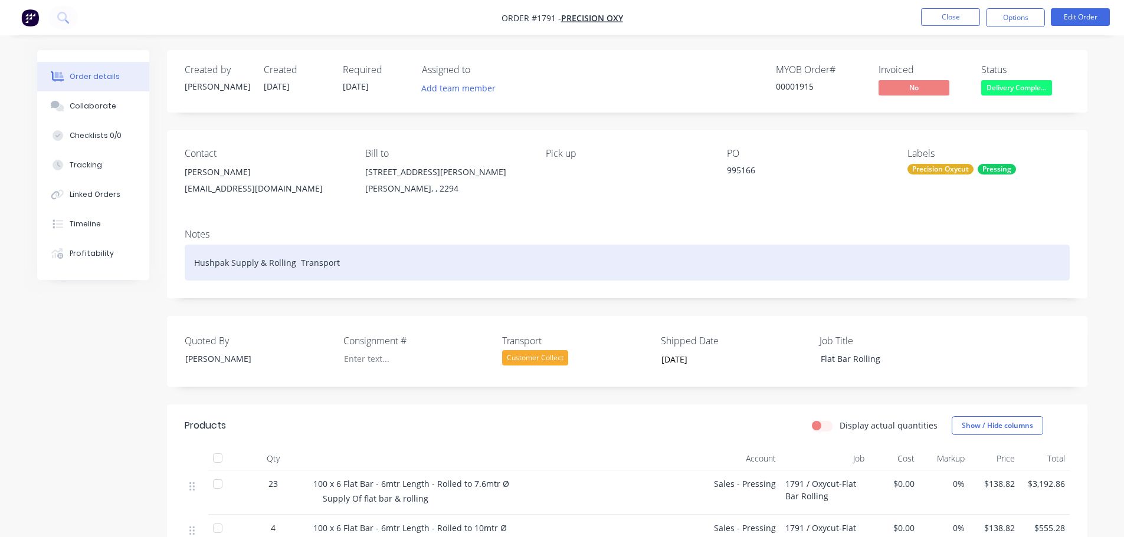
click at [362, 261] on div "Hushpak Supply & Rolling Transport" at bounding box center [627, 263] width 885 height 36
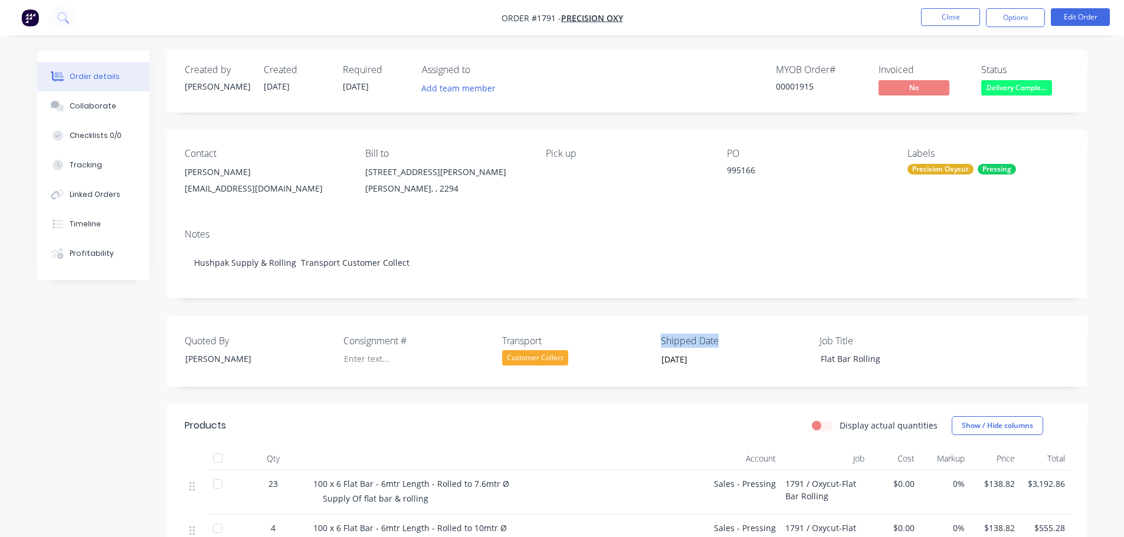
drag, startPoint x: 717, startPoint y: 342, endPoint x: 661, endPoint y: 340, distance: 56.6
click at [661, 340] on label "Shipped Date" at bounding box center [734, 341] width 147 height 14
copy label "Shipped Date"
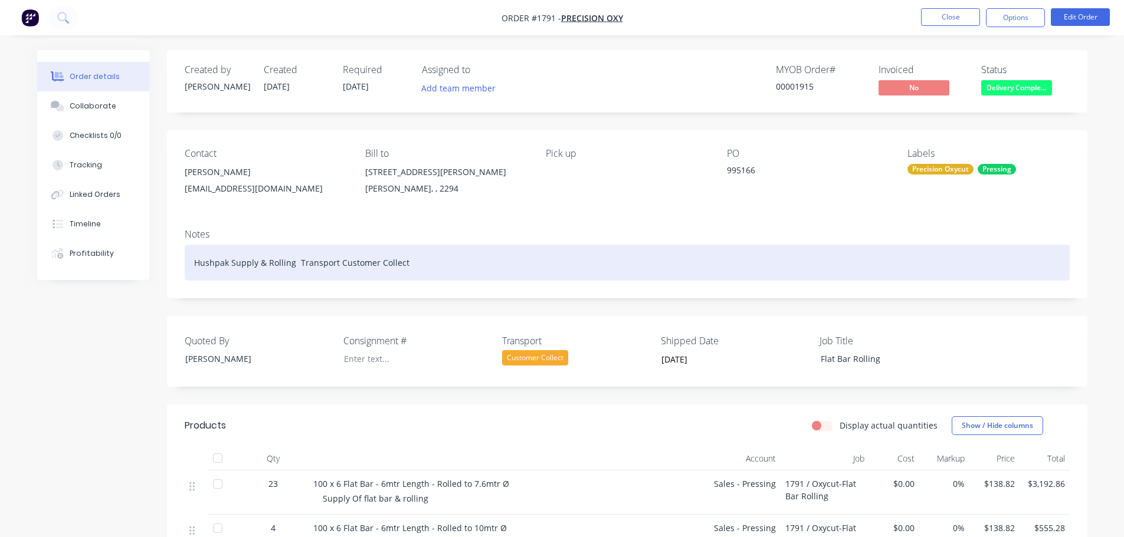
click at [432, 260] on div "Hushpak Supply & Rolling Transport Customer Collect" at bounding box center [627, 263] width 885 height 36
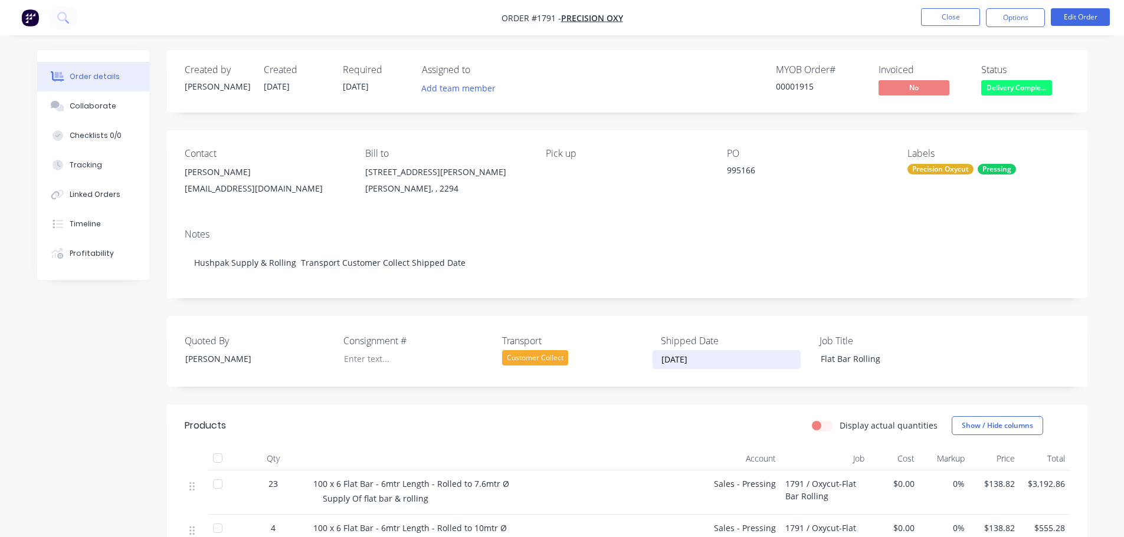
drag, startPoint x: 710, startPoint y: 357, endPoint x: 661, endPoint y: 358, distance: 49.0
click at [661, 358] on input "[DATE]" at bounding box center [726, 360] width 147 height 18
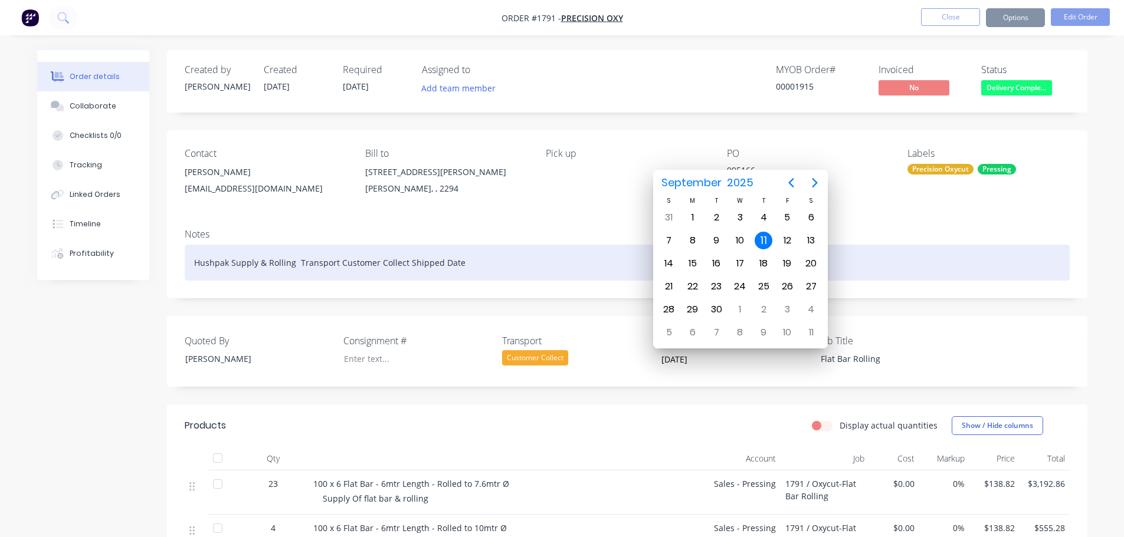
click at [472, 256] on div "Hushpak Supply & Rolling Transport Customer Collect Shipped Date" at bounding box center [627, 263] width 885 height 36
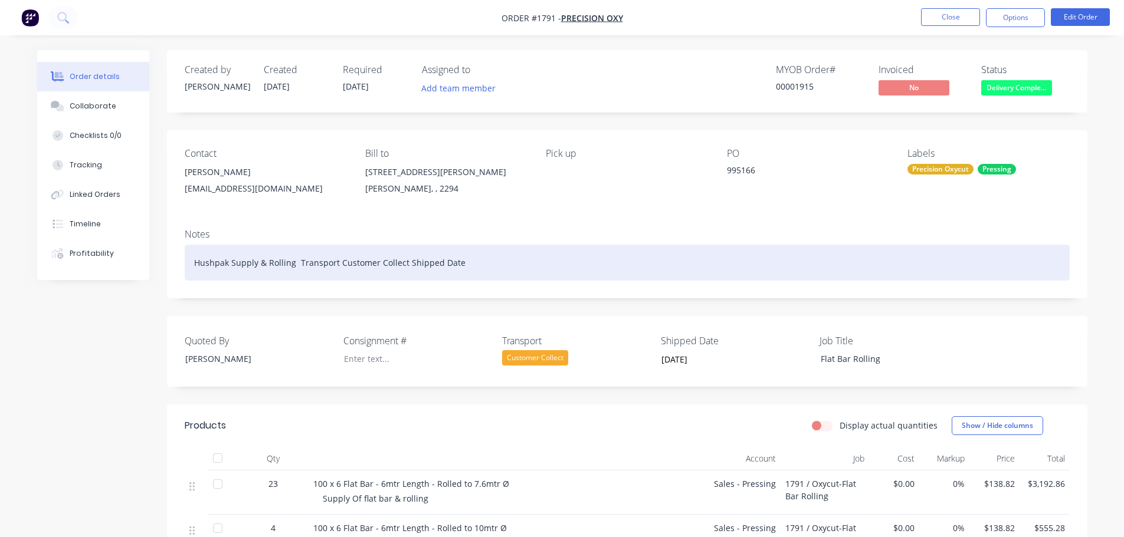
click at [472, 256] on div "Hushpak Supply & Rolling Transport Customer Collect Shipped Date" at bounding box center [627, 263] width 885 height 36
click at [475, 265] on div "Hushpak Supply & Rolling Transport Customer Collect Shipped Date" at bounding box center [627, 263] width 885 height 36
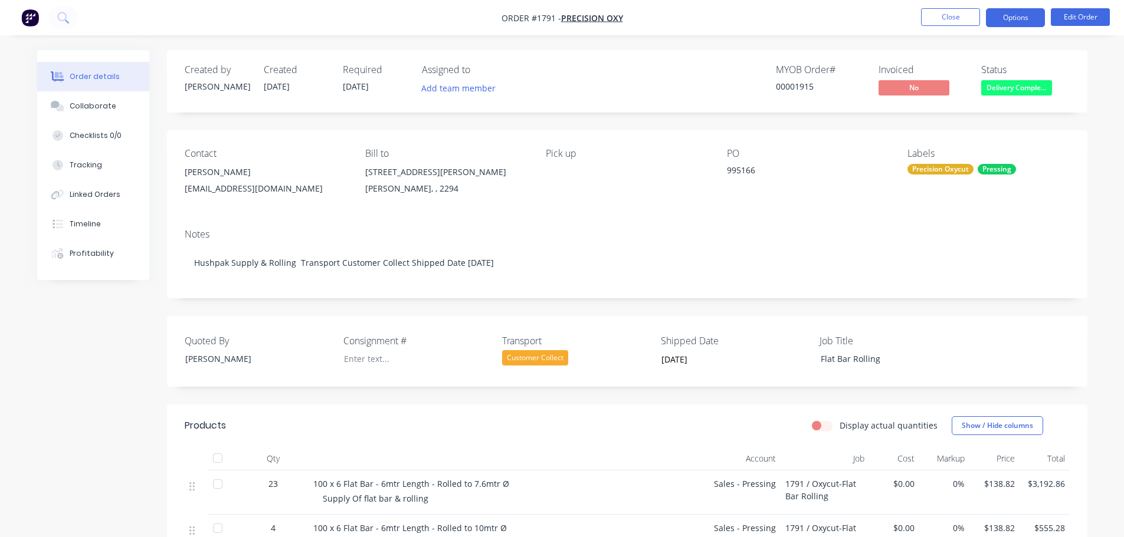
click at [1009, 19] on button "Options" at bounding box center [1015, 17] width 59 height 19
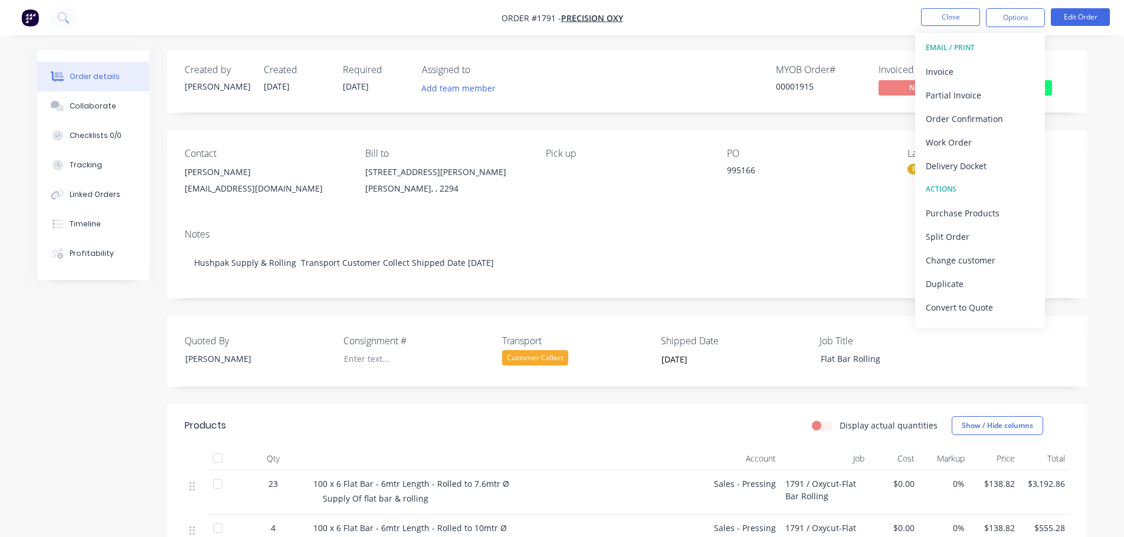
click at [987, 166] on div "Delivery Docket" at bounding box center [979, 165] width 109 height 17
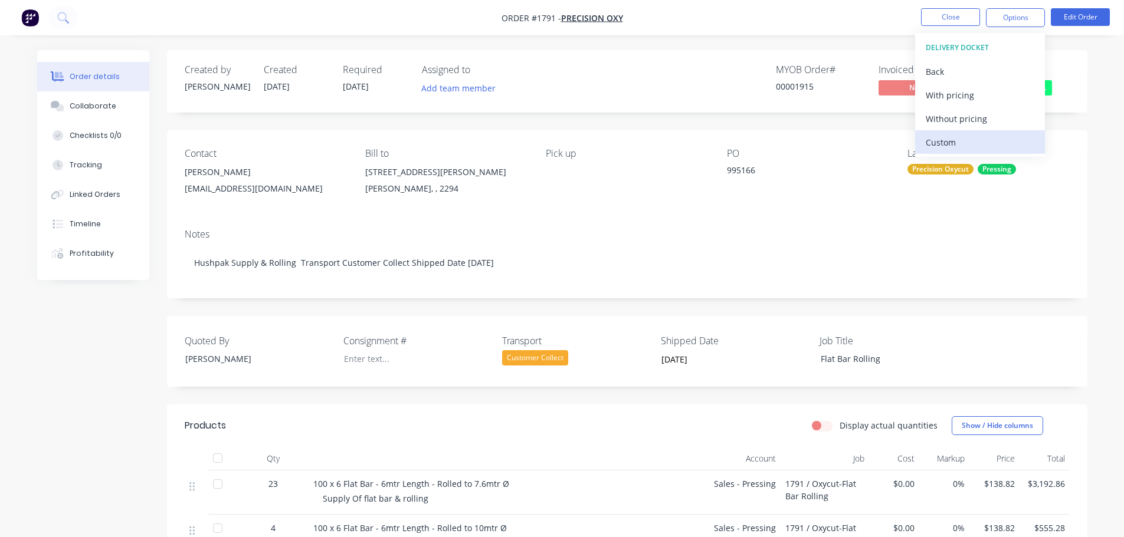
click at [983, 140] on div "Custom" at bounding box center [979, 142] width 109 height 17
click at [984, 116] on div "Without pricing" at bounding box center [979, 118] width 109 height 17
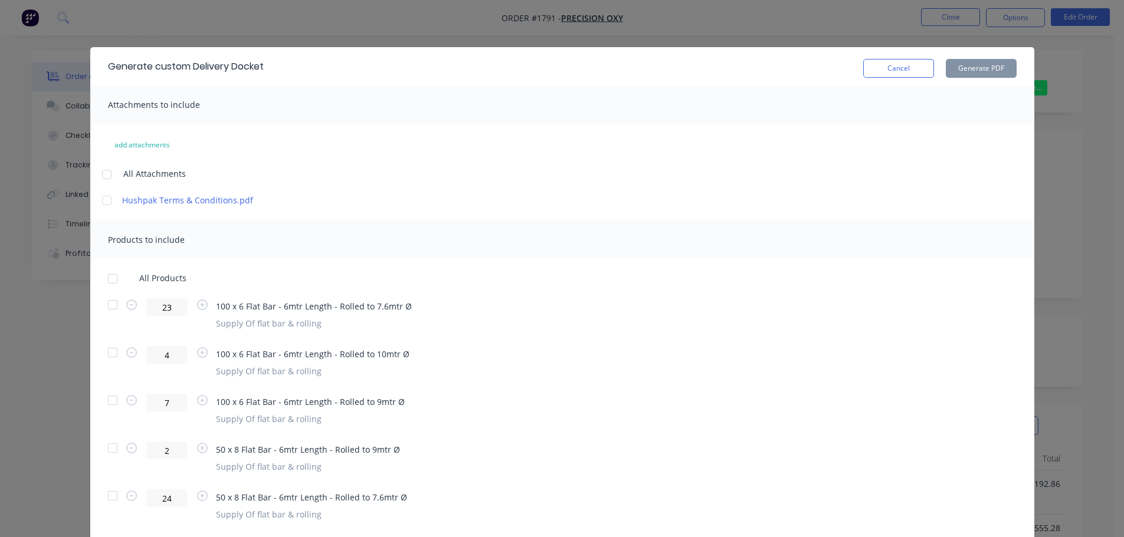
click at [107, 280] on div at bounding box center [113, 279] width 24 height 24
click at [977, 73] on button "Generate PDF" at bounding box center [980, 68] width 71 height 19
click at [873, 72] on button "Cancel" at bounding box center [898, 68] width 71 height 19
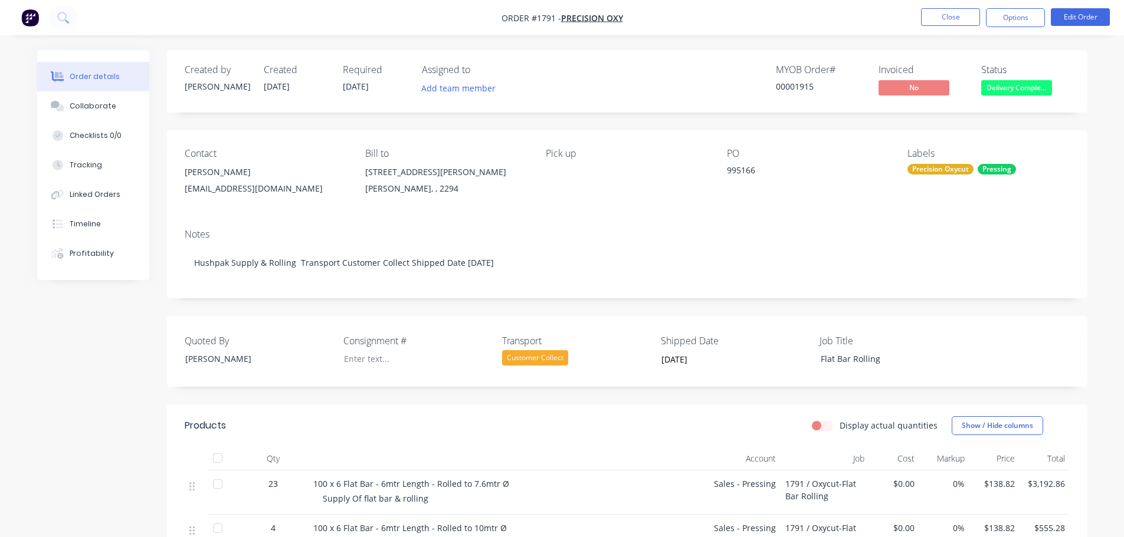
click at [224, 451] on div at bounding box center [218, 458] width 24 height 24
click at [932, 12] on button "Close" at bounding box center [950, 17] width 59 height 18
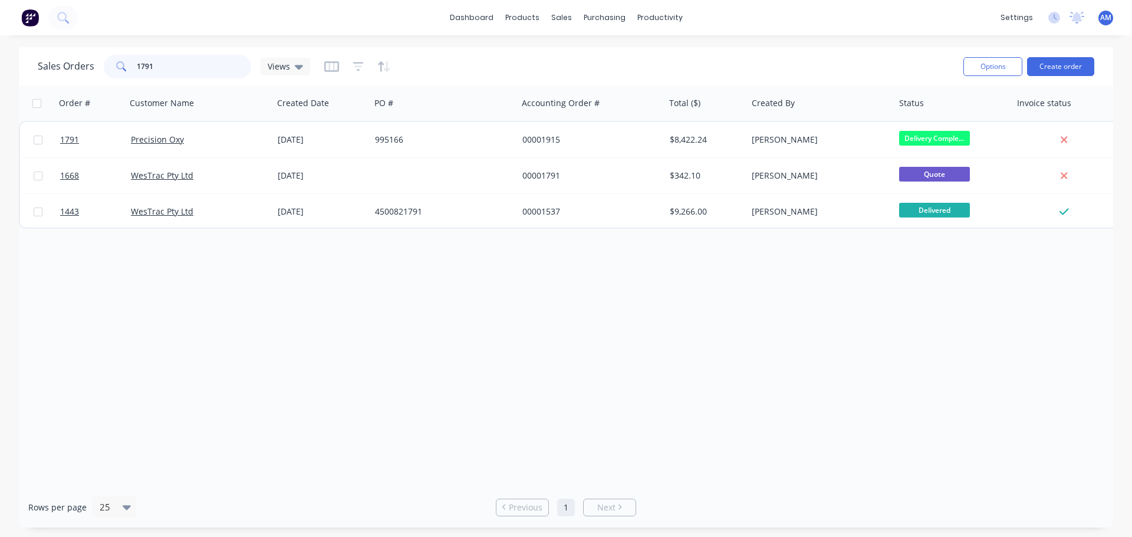
drag, startPoint x: 145, startPoint y: 65, endPoint x: 132, endPoint y: 65, distance: 13.0
click at [132, 65] on div "1791" at bounding box center [177, 67] width 147 height 24
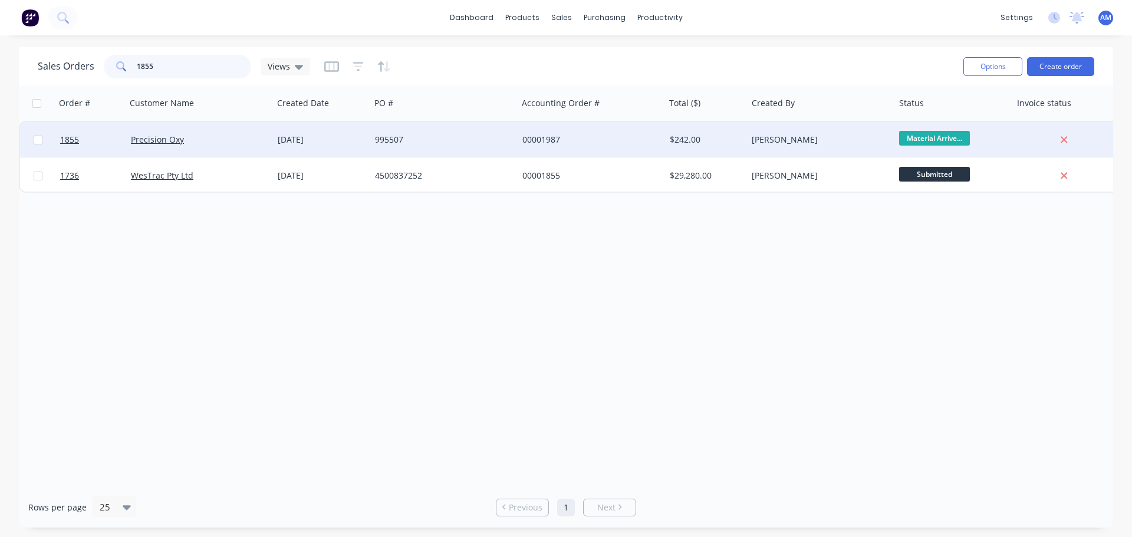
type input "1855"
click at [389, 136] on div "995507" at bounding box center [440, 140] width 131 height 12
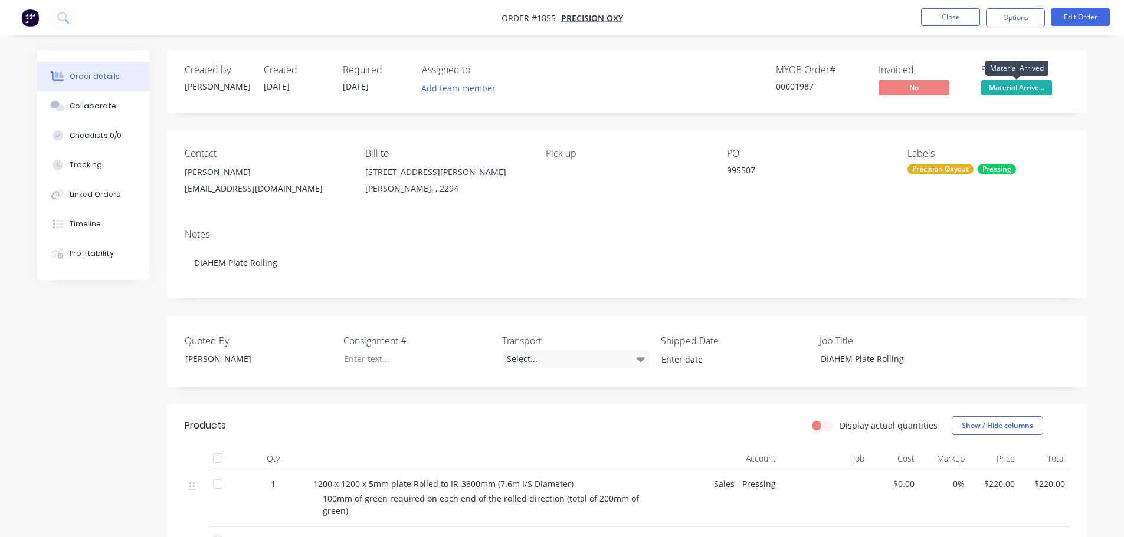
click at [1026, 90] on span "Material Arrive..." at bounding box center [1016, 87] width 71 height 15
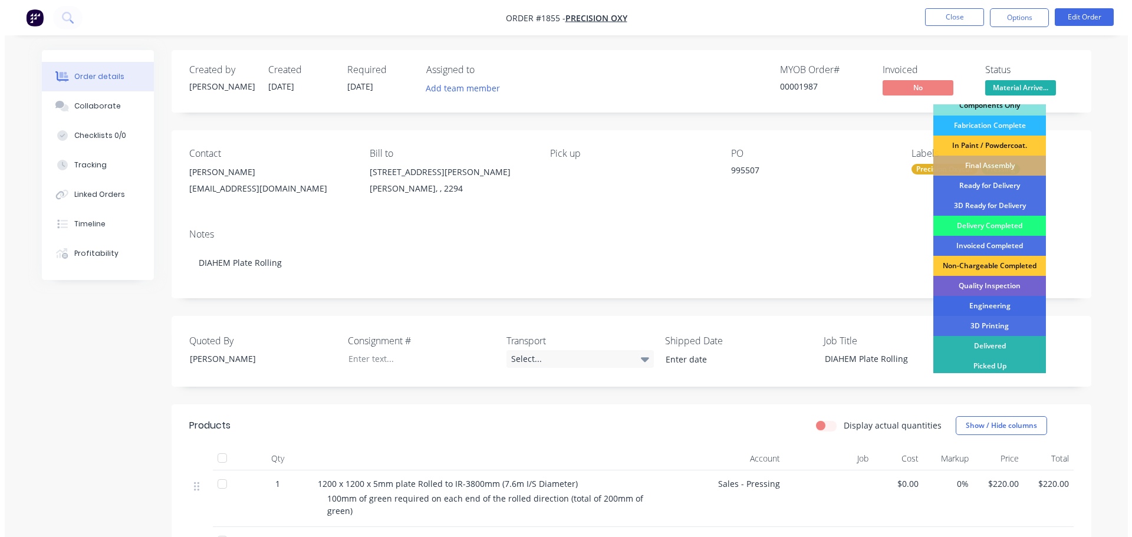
scroll to position [152, 0]
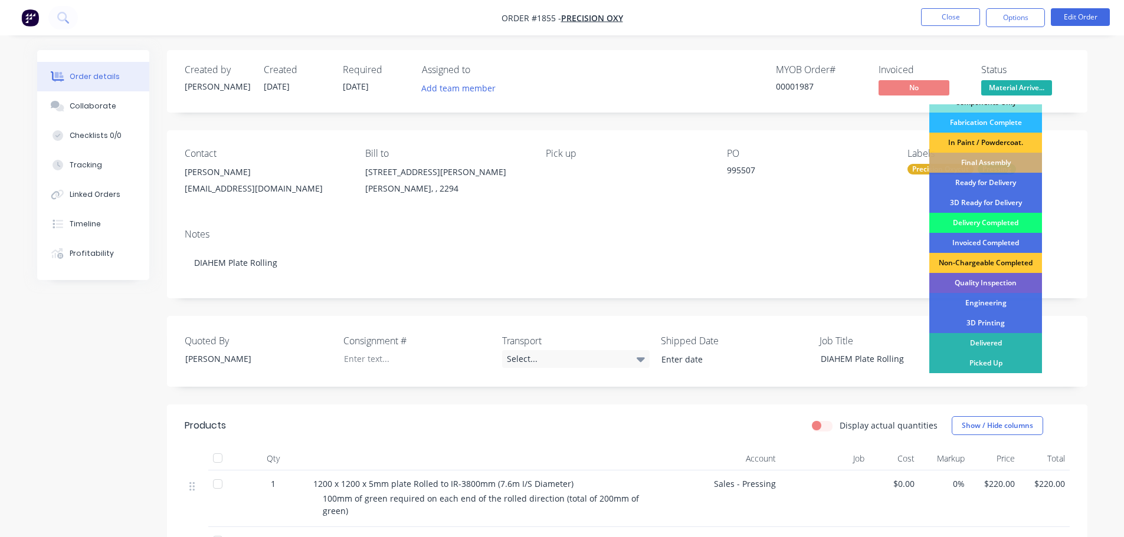
click at [991, 222] on div "Delivery Completed" at bounding box center [985, 223] width 113 height 20
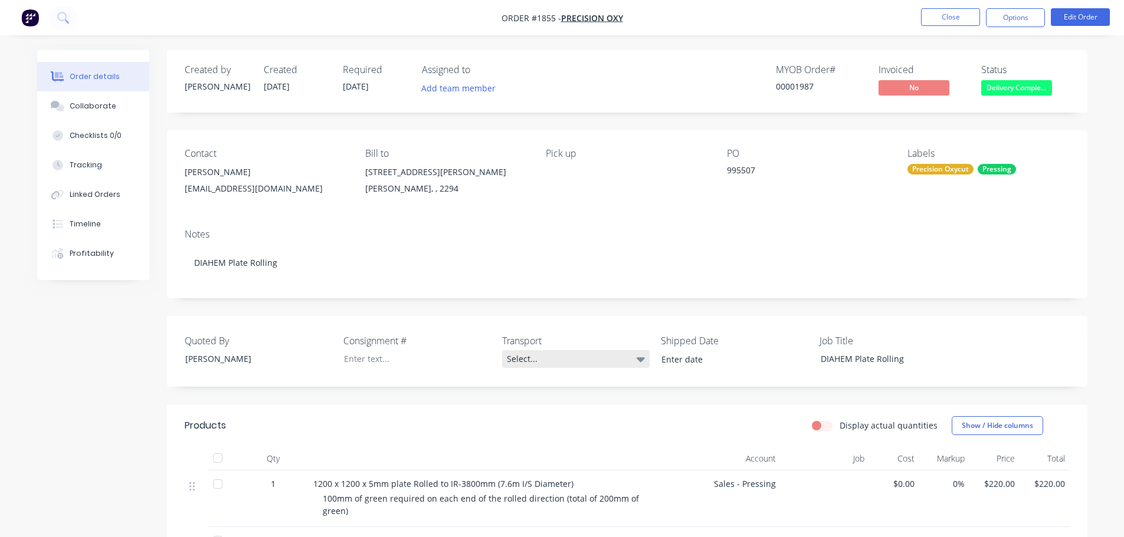
click at [536, 359] on div "Select..." at bounding box center [575, 359] width 147 height 18
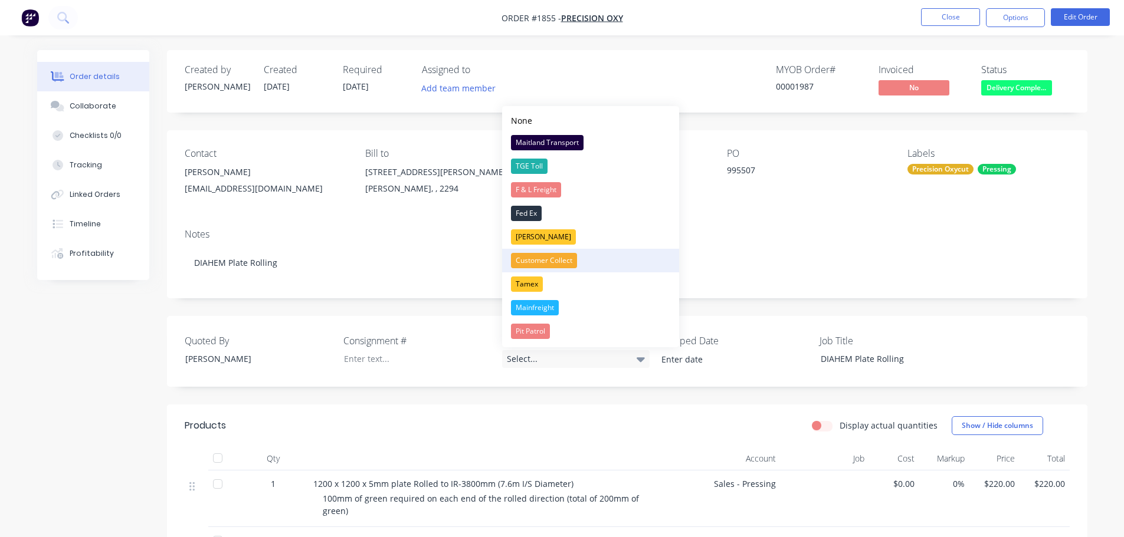
click at [550, 262] on div "Customer Collect" at bounding box center [544, 260] width 66 height 15
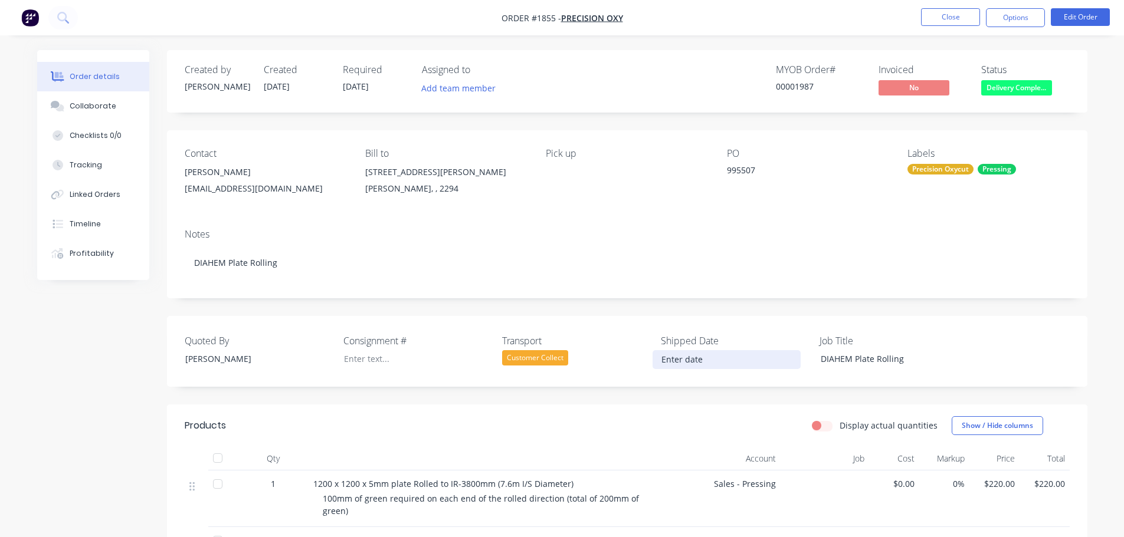
click at [676, 357] on input at bounding box center [726, 360] width 147 height 18
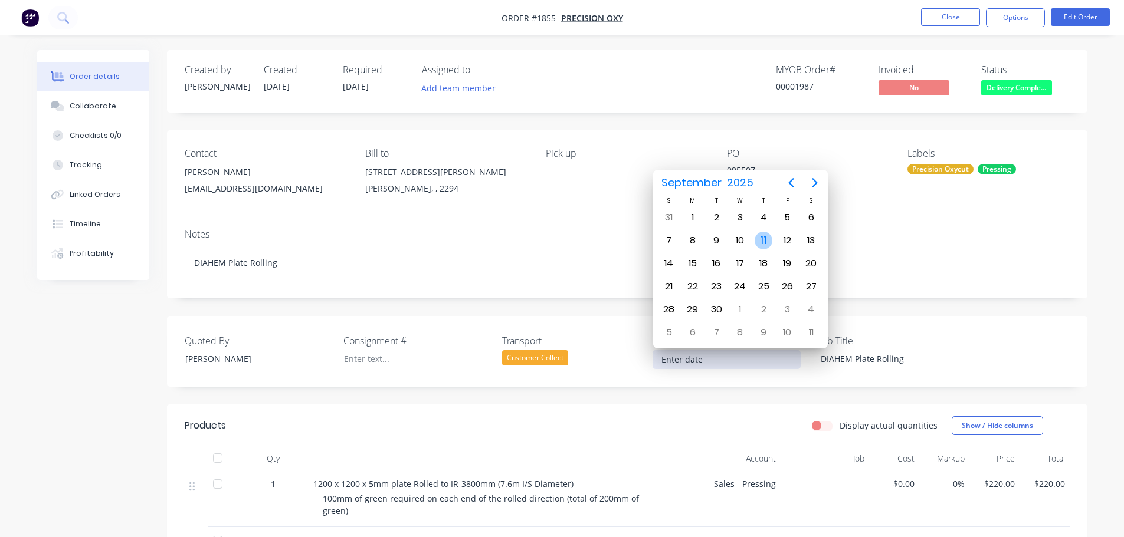
click at [763, 238] on div "11" at bounding box center [763, 241] width 18 height 18
type input "[DATE]"
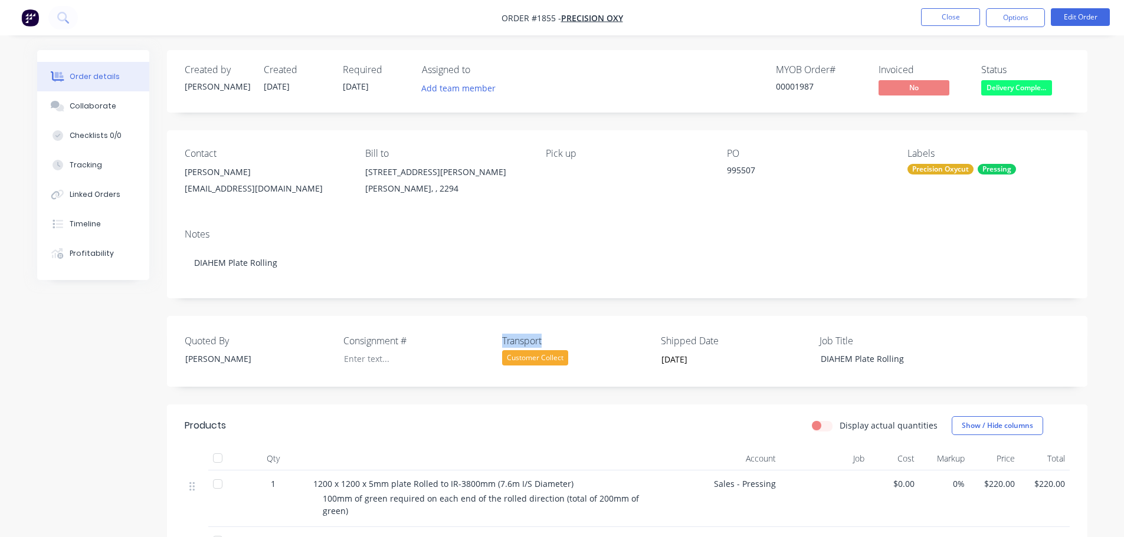
drag, startPoint x: 549, startPoint y: 340, endPoint x: 500, endPoint y: 336, distance: 49.1
click at [500, 336] on div "Quoted By [PERSON_NAME] Consignment # Transport Customer Collect Shipped Date […" at bounding box center [627, 351] width 920 height 71
copy label "Transport"
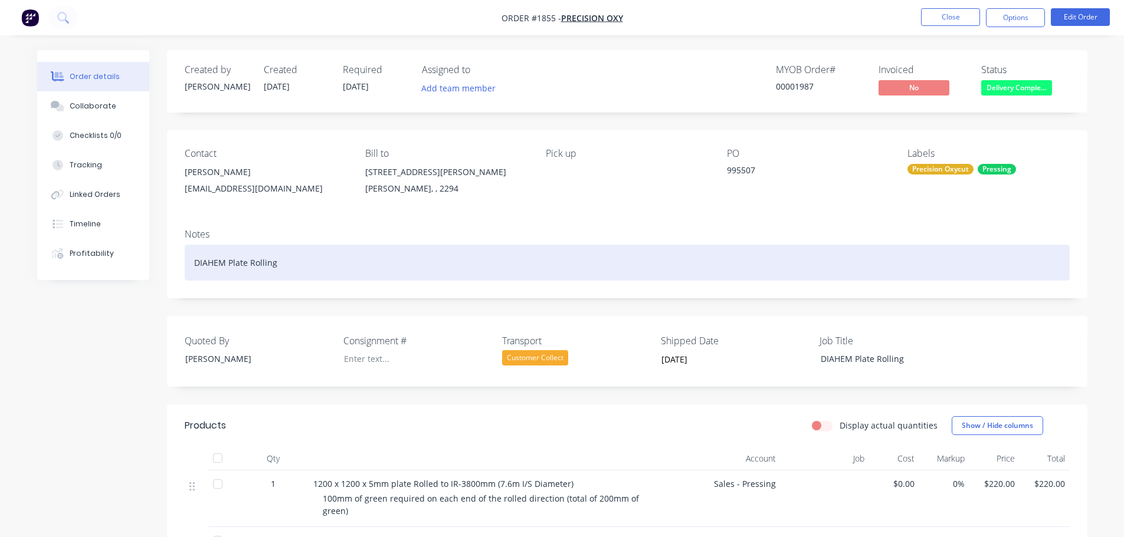
click at [299, 259] on div "DIAHEM Plate Rolling" at bounding box center [627, 263] width 885 height 36
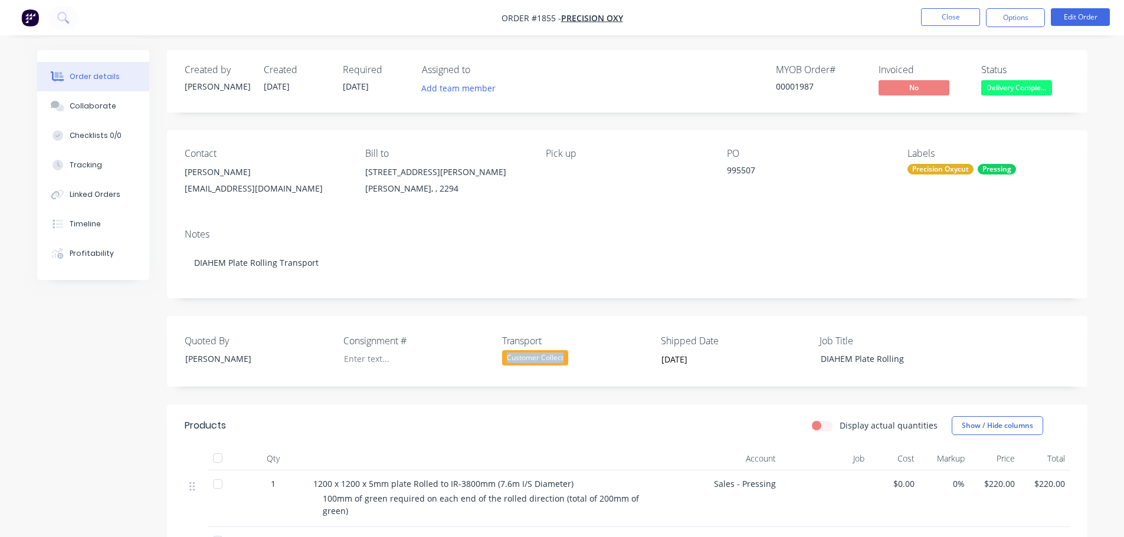
drag, startPoint x: 574, startPoint y: 356, endPoint x: 501, endPoint y: 359, distance: 72.6
click at [502, 359] on div "Customer Collect" at bounding box center [575, 357] width 147 height 15
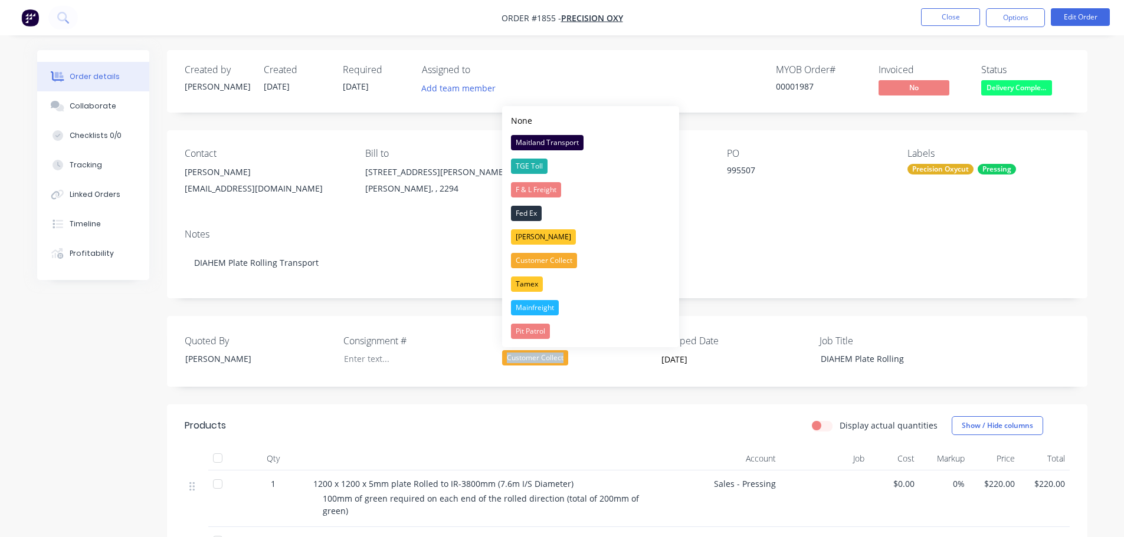
copy div "Customer Collect"
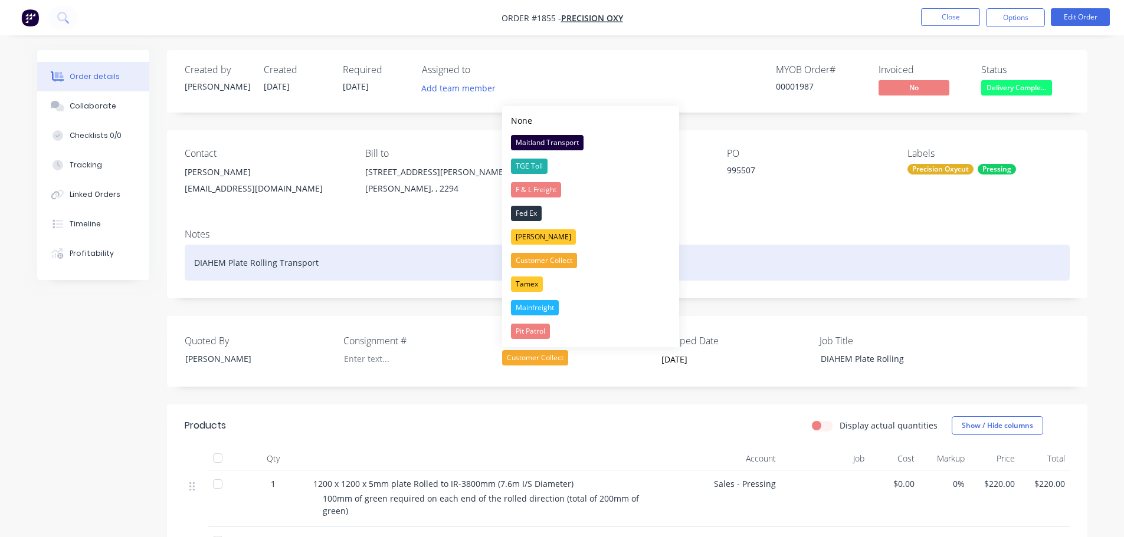
click at [348, 268] on div "DIAHEM Plate Rolling Transport" at bounding box center [627, 263] width 885 height 36
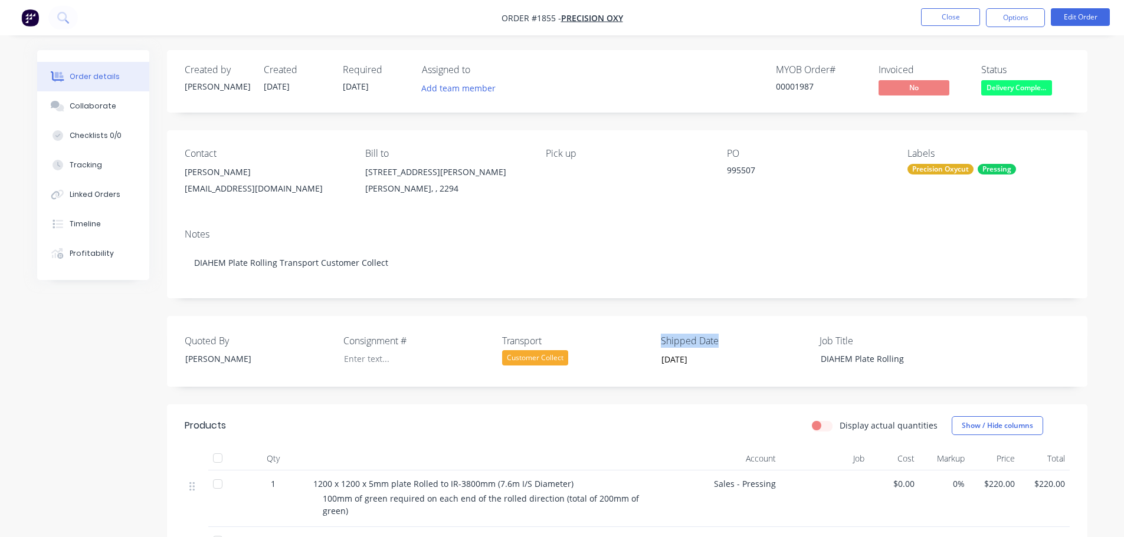
drag, startPoint x: 719, startPoint y: 339, endPoint x: 660, endPoint y: 340, distance: 59.0
click at [660, 340] on div "Quoted By [PERSON_NAME] Consignment # Transport Customer Collect Shipped Date […" at bounding box center [627, 351] width 920 height 71
copy label "Shipped Date"
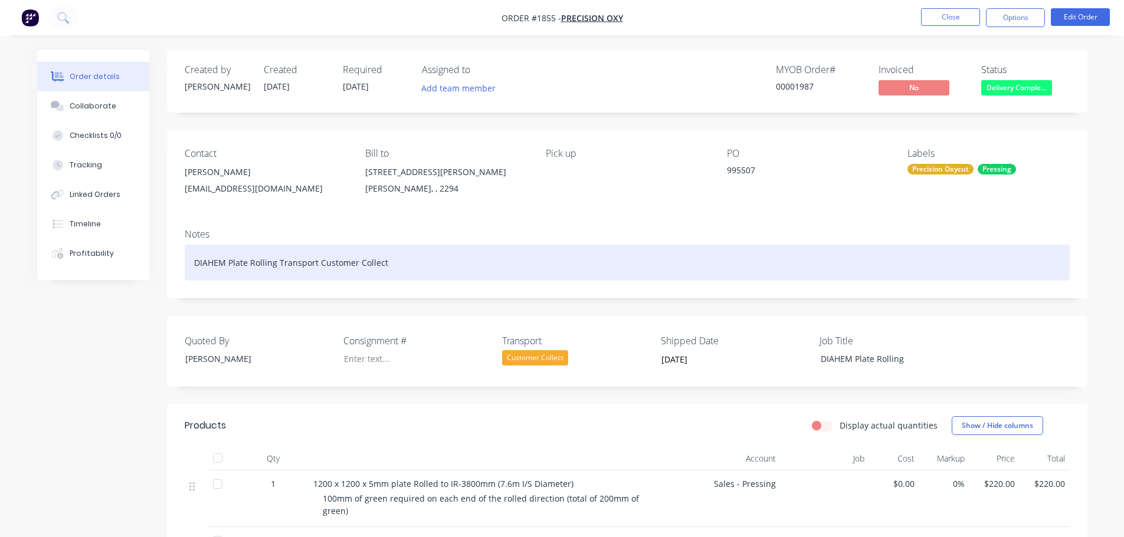
click at [429, 260] on div "DIAHEM Plate Rolling Transport Customer Collect" at bounding box center [627, 263] width 885 height 36
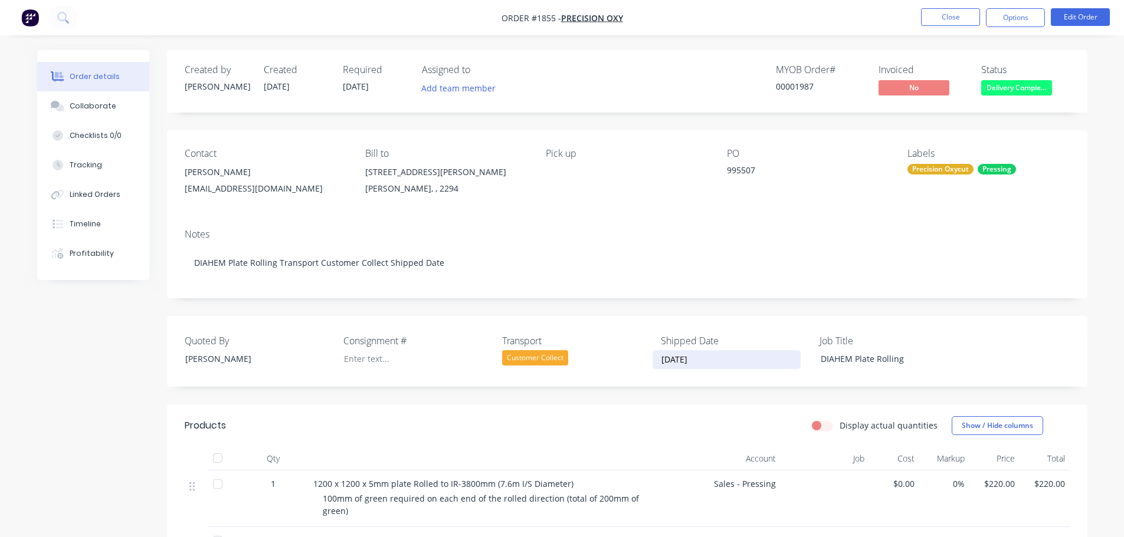
drag, startPoint x: 717, startPoint y: 362, endPoint x: 661, endPoint y: 359, distance: 55.5
click at [661, 359] on input "[DATE]" at bounding box center [726, 360] width 147 height 18
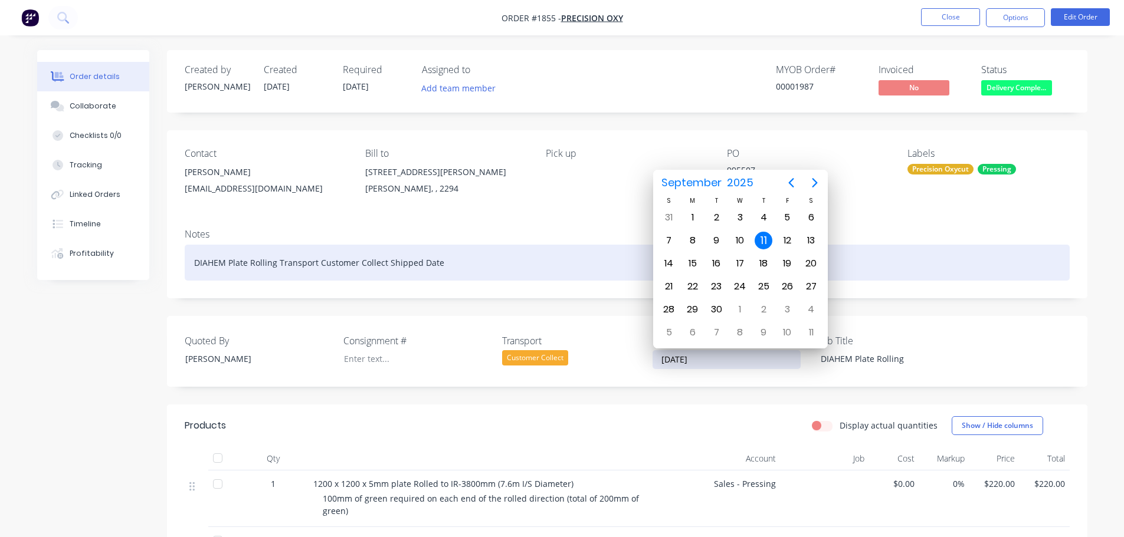
drag, startPoint x: 464, startPoint y: 262, endPoint x: 450, endPoint y: 268, distance: 15.3
click at [464, 262] on div "DIAHEM Plate Rolling Transport Customer Collect Shipped Date" at bounding box center [627, 263] width 885 height 36
click at [448, 264] on div "DIAHEM Plate Rolling Transport Customer Collect Shipped Date" at bounding box center [627, 263] width 885 height 36
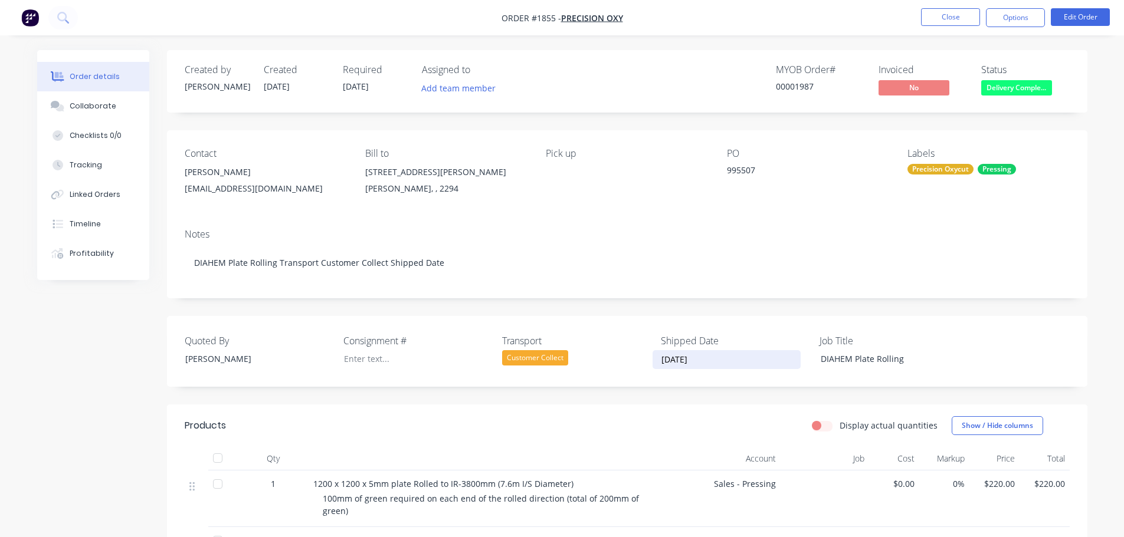
click at [715, 360] on input "[DATE]" at bounding box center [726, 360] width 147 height 18
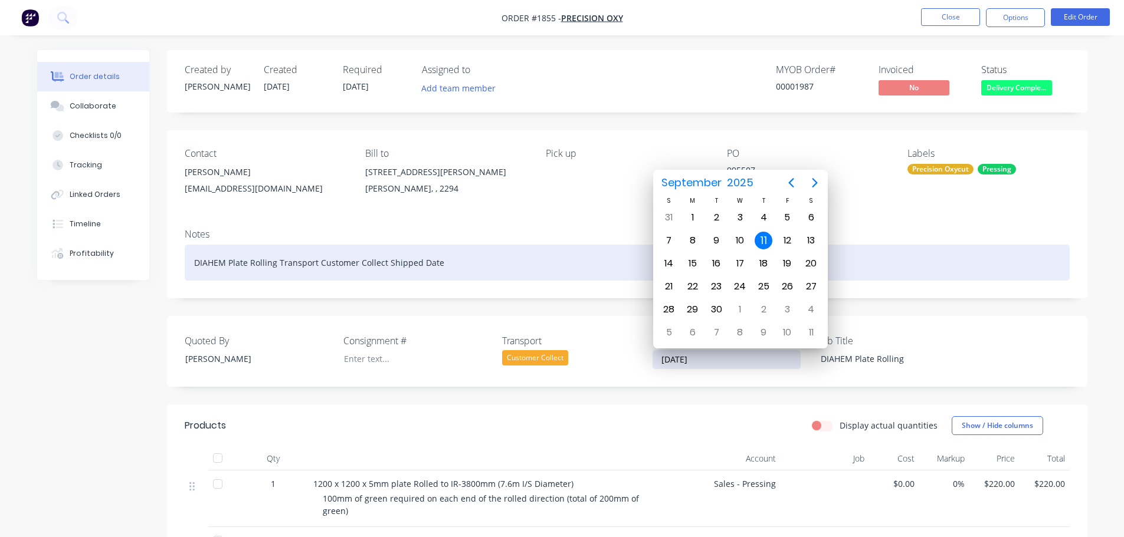
drag, startPoint x: 468, startPoint y: 267, endPoint x: 454, endPoint y: 264, distance: 13.9
click at [464, 265] on div "DIAHEM Plate Rolling Transport Customer Collect Shipped Date" at bounding box center [627, 263] width 885 height 36
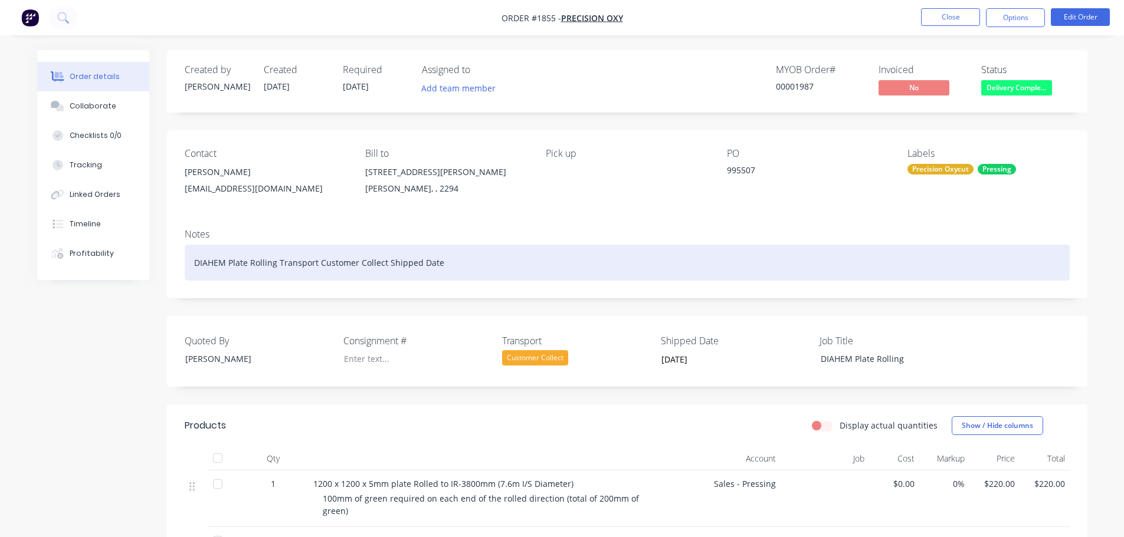
click at [454, 264] on div "DIAHEM Plate Rolling Transport Customer Collect Shipped Date" at bounding box center [627, 263] width 885 height 36
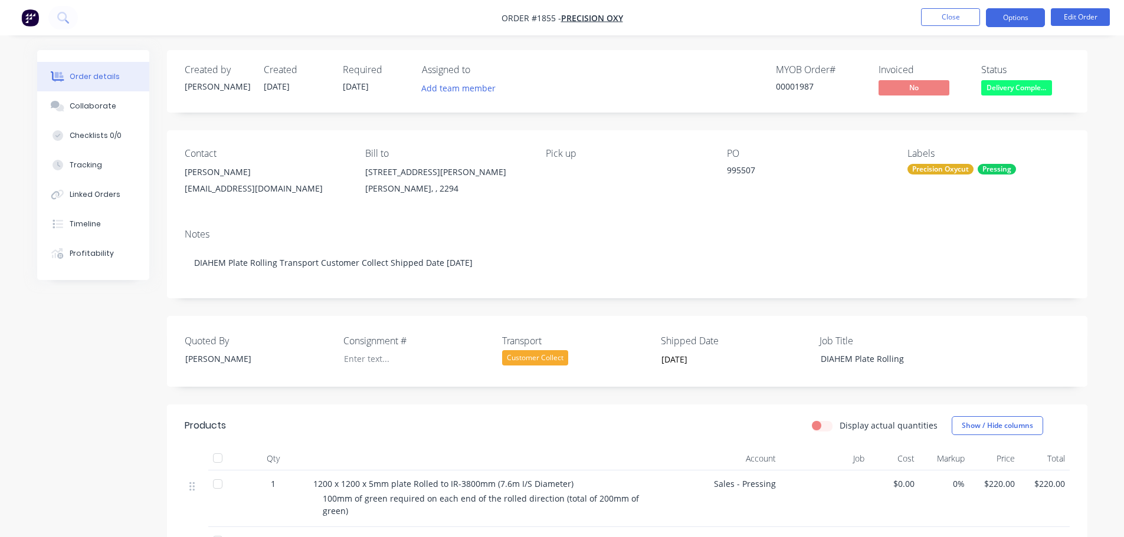
click at [1016, 18] on button "Options" at bounding box center [1015, 17] width 59 height 19
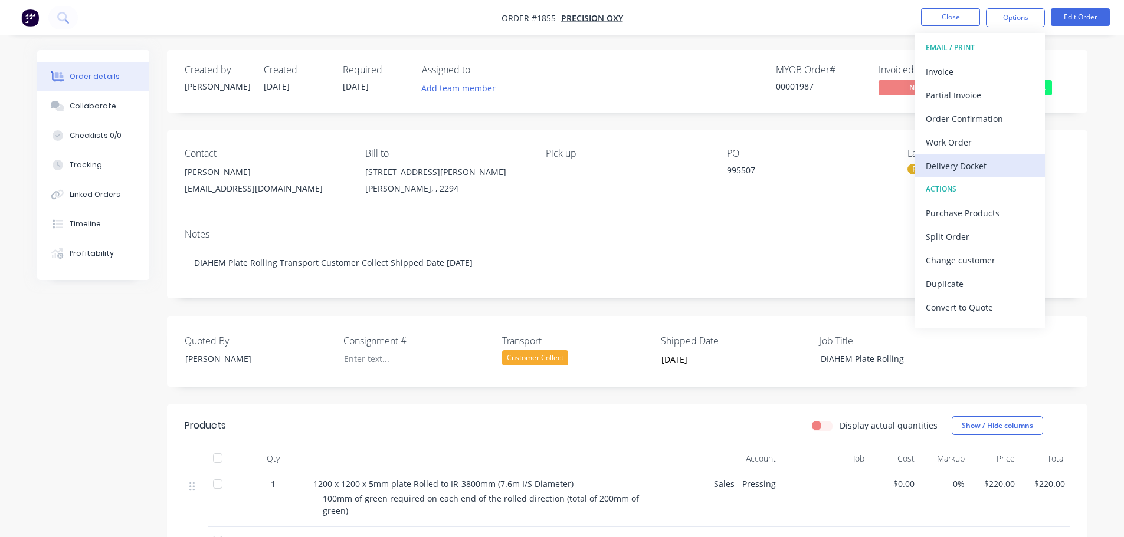
click at [968, 163] on div "Delivery Docket" at bounding box center [979, 165] width 109 height 17
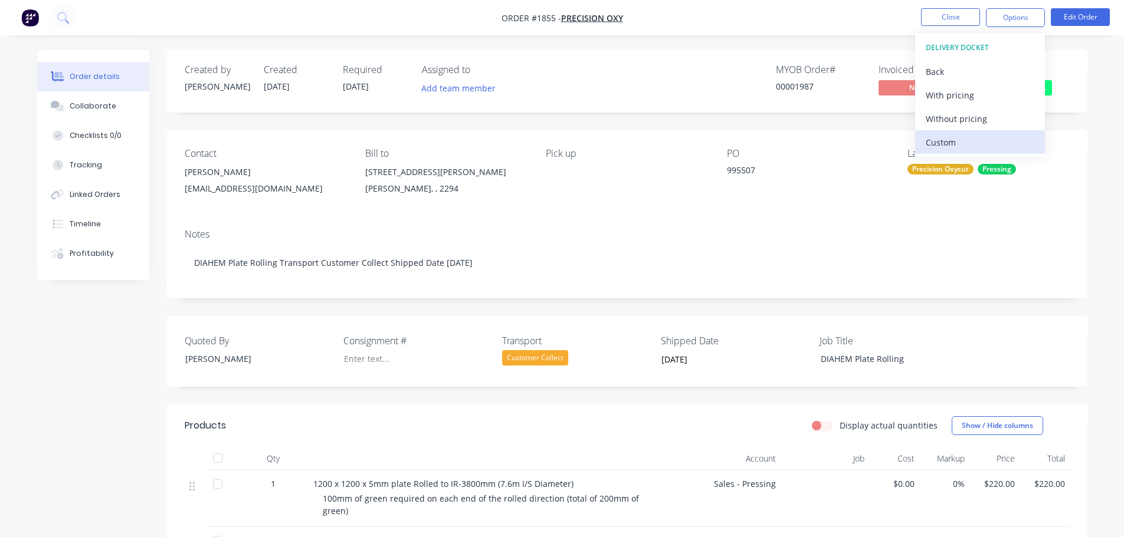
click at [957, 134] on div "Custom" at bounding box center [979, 142] width 109 height 17
click at [958, 114] on div "Without pricing" at bounding box center [979, 118] width 109 height 17
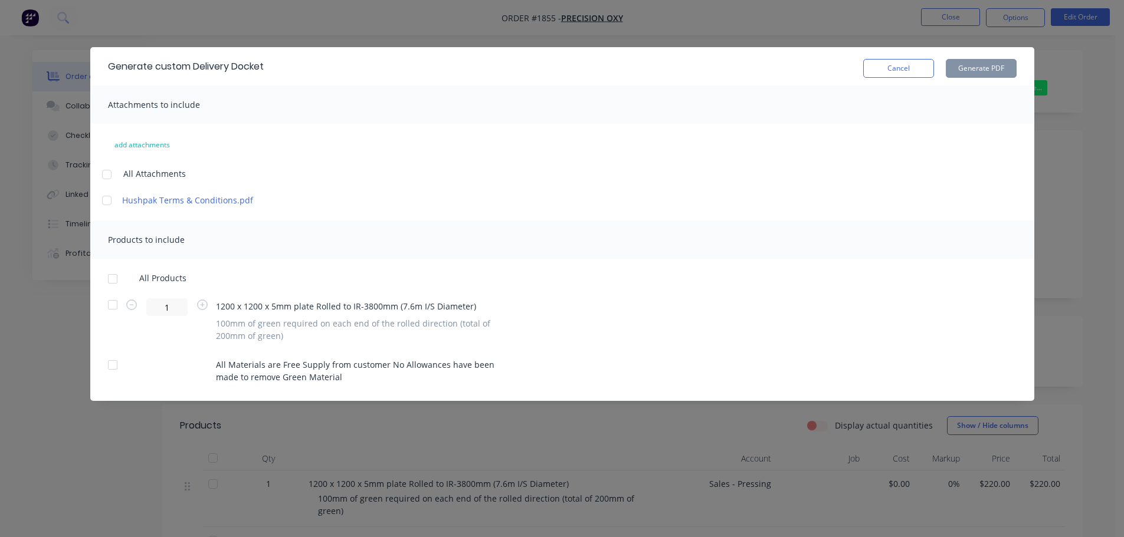
click at [114, 280] on div at bounding box center [113, 279] width 24 height 24
click at [963, 73] on button "Generate PDF" at bounding box center [980, 68] width 71 height 19
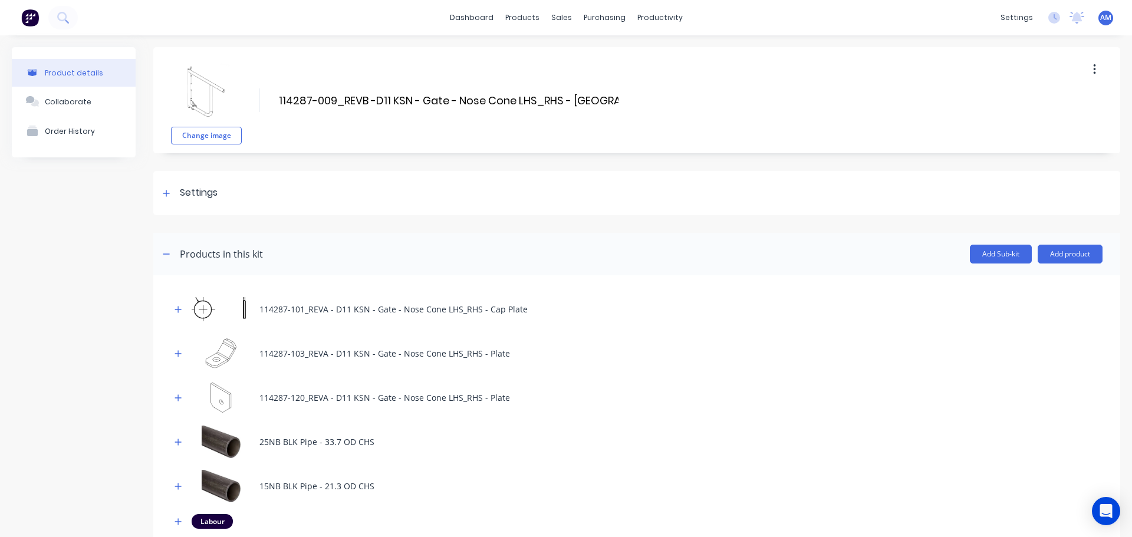
scroll to position [295, 0]
